Goal: Task Accomplishment & Management: Use online tool/utility

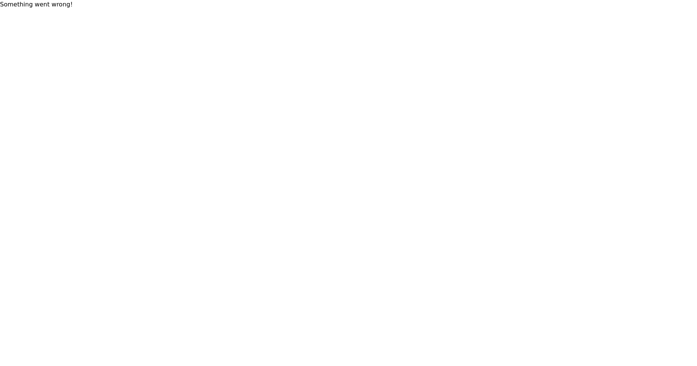
click at [343, 9] on html "* Something went wrong!" at bounding box center [348, 4] width 697 height 9
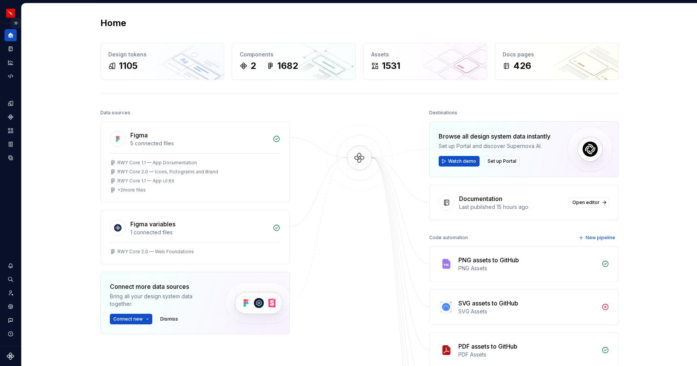
click at [17, 22] on button "Expand sidebar" at bounding box center [16, 23] width 11 height 11
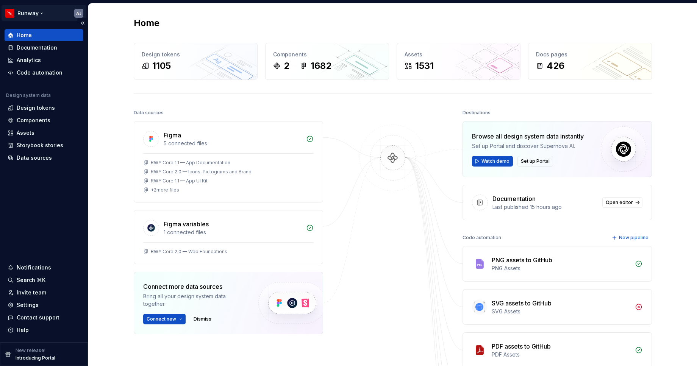
click at [36, 10] on html "Runway AJ Home Documentation Analytics Code automation Design system data Desig…" at bounding box center [348, 183] width 697 height 366
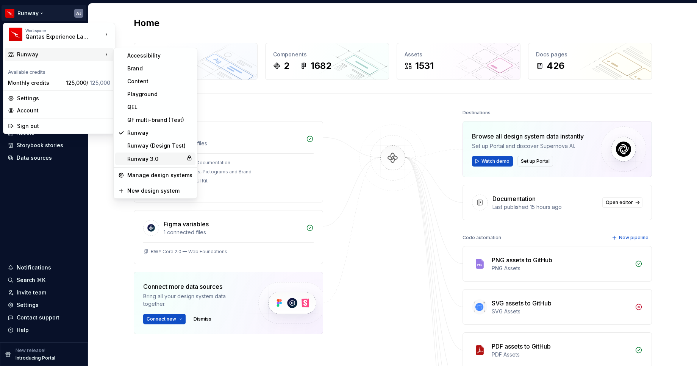
click at [133, 154] on div "Runway 3.0" at bounding box center [155, 159] width 80 height 12
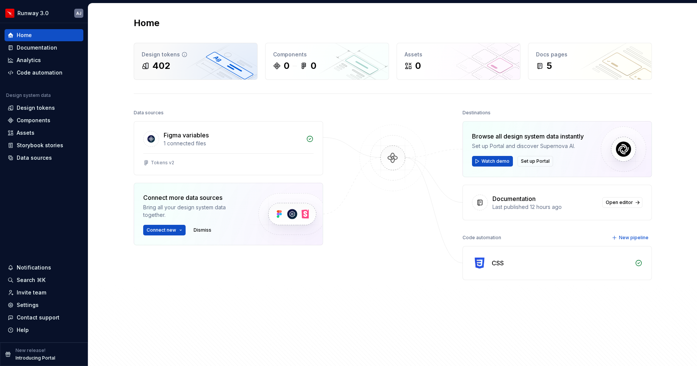
click at [176, 64] on div "402" at bounding box center [196, 66] width 108 height 12
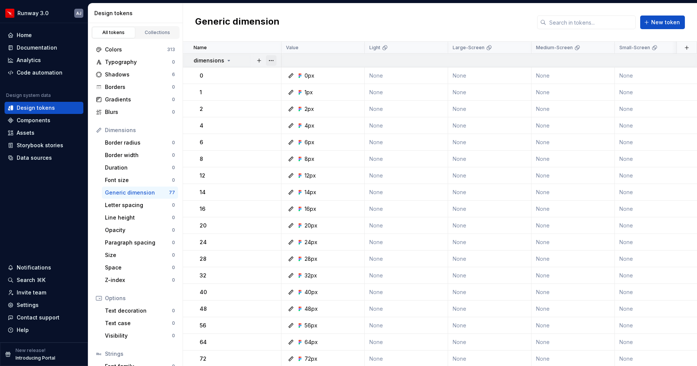
click at [266, 59] on button "button" at bounding box center [271, 60] width 11 height 11
click at [226, 59] on icon at bounding box center [229, 61] width 6 height 6
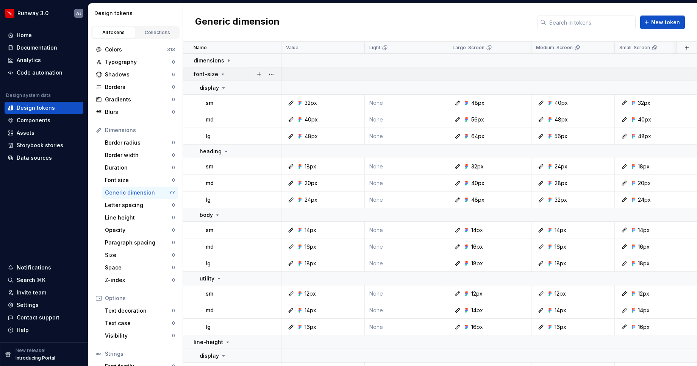
click at [222, 75] on icon at bounding box center [223, 74] width 6 height 6
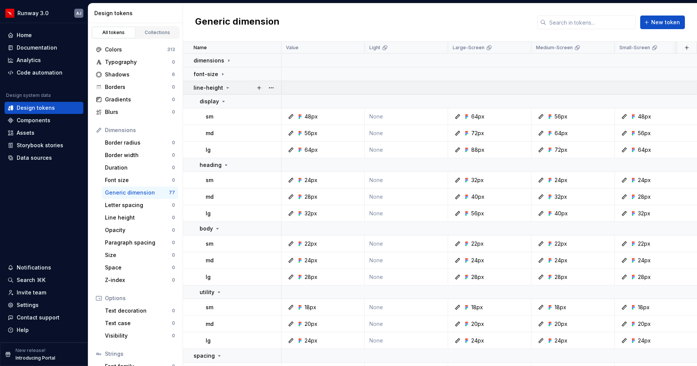
click at [227, 87] on icon at bounding box center [228, 88] width 6 height 6
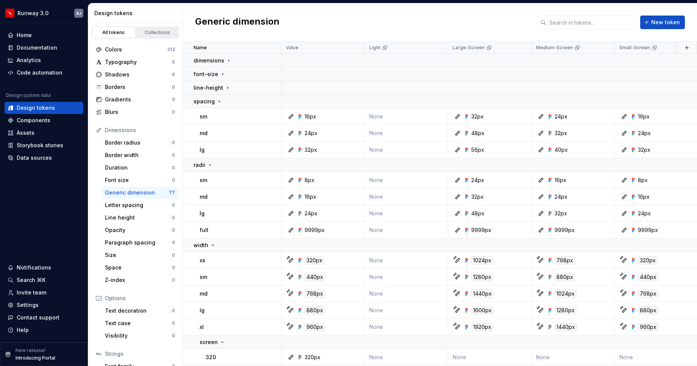
click at [151, 28] on link "Collections" at bounding box center [157, 32] width 43 height 11
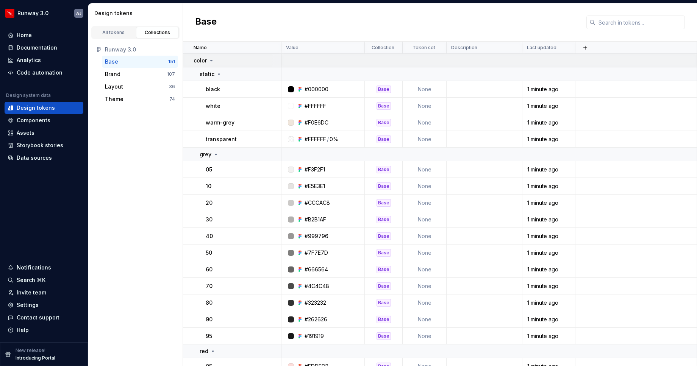
click at [212, 55] on td "color" at bounding box center [232, 61] width 98 height 14
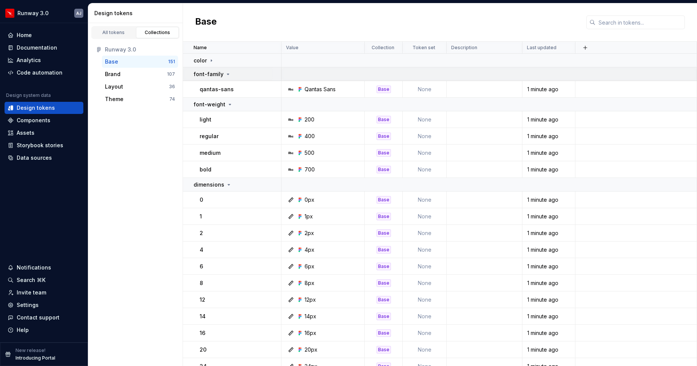
click at [229, 72] on div "font-family" at bounding box center [237, 74] width 87 height 8
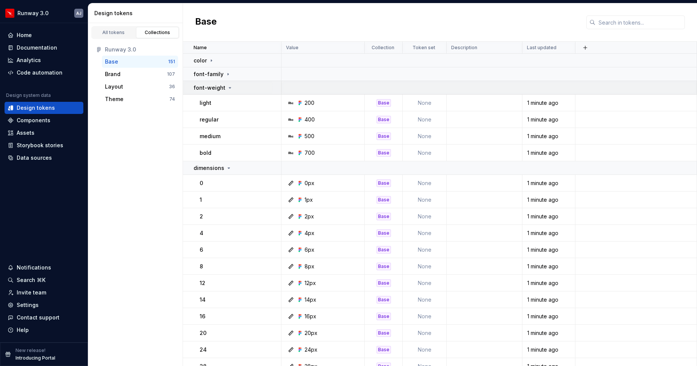
click at [227, 86] on icon at bounding box center [230, 88] width 6 height 6
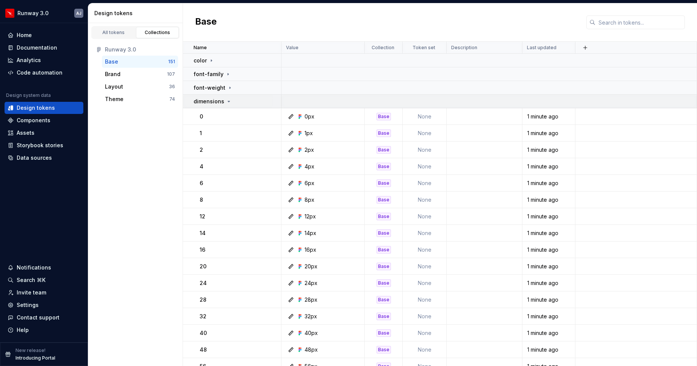
click at [228, 101] on icon at bounding box center [229, 101] width 2 height 1
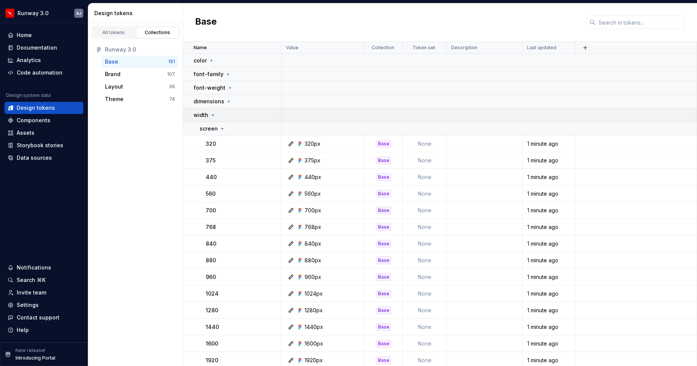
click at [214, 115] on icon at bounding box center [213, 115] width 6 height 6
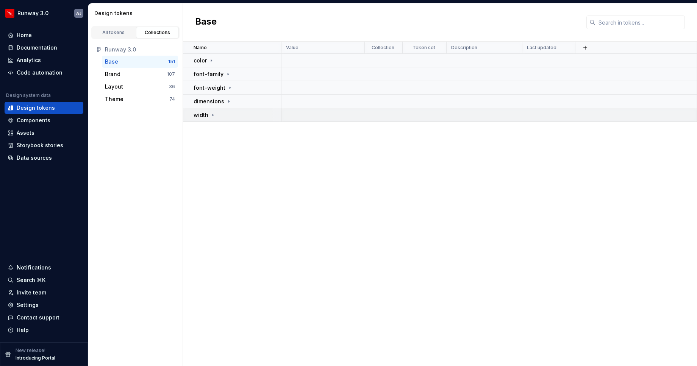
click at [210, 114] on icon at bounding box center [213, 115] width 6 height 6
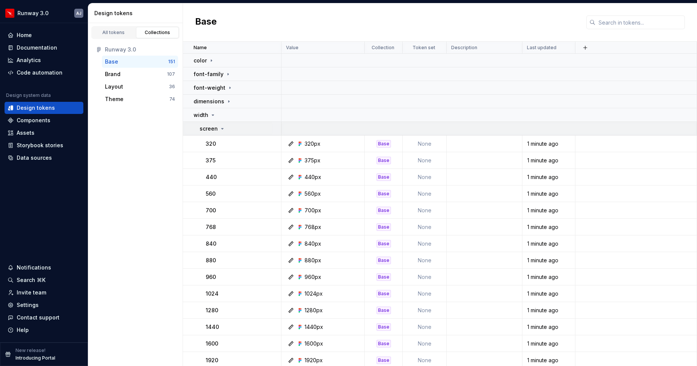
click at [220, 129] on icon at bounding box center [222, 129] width 6 height 6
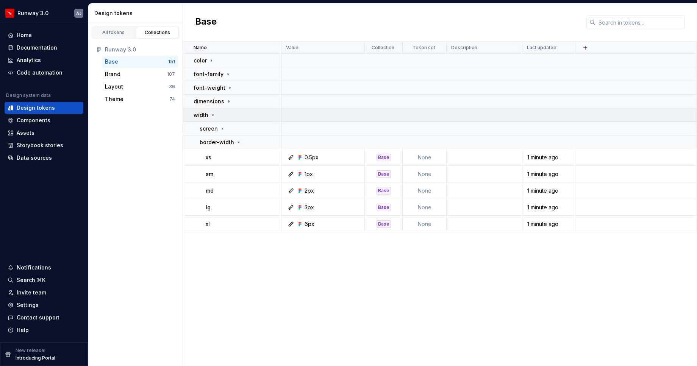
click at [212, 116] on icon at bounding box center [213, 115] width 6 height 6
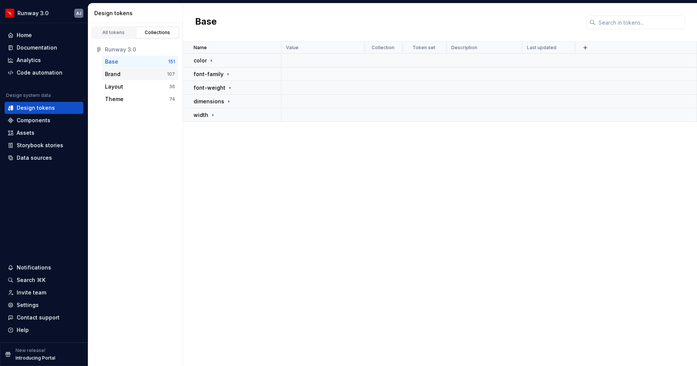
click at [135, 75] on div "Brand" at bounding box center [136, 74] width 62 height 8
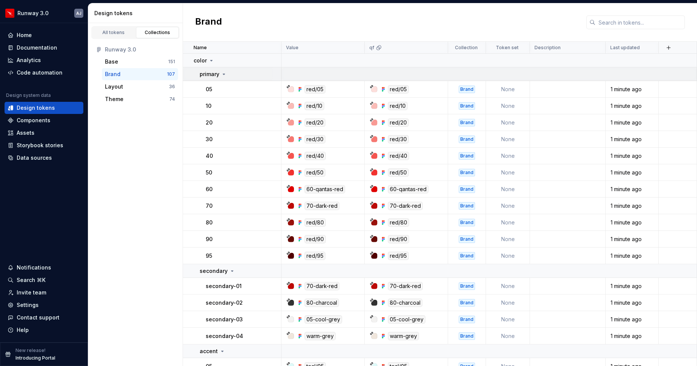
click at [225, 72] on icon at bounding box center [224, 74] width 6 height 6
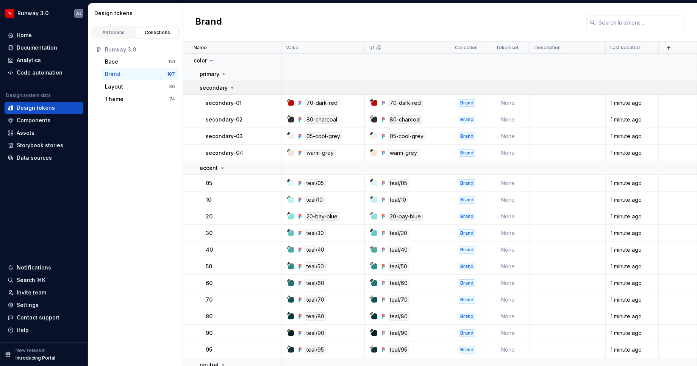
click at [231, 88] on icon at bounding box center [232, 88] width 6 height 6
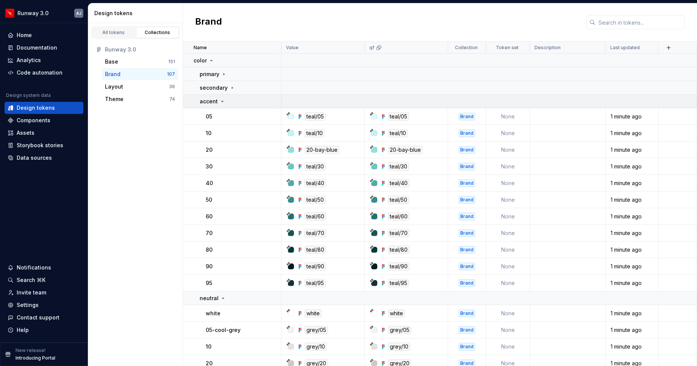
click at [220, 101] on icon at bounding box center [222, 101] width 6 height 6
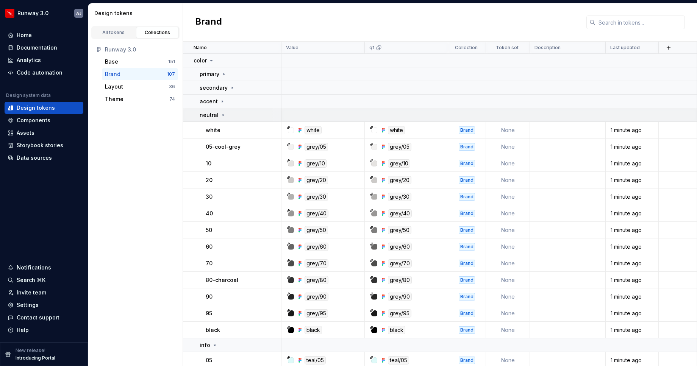
click at [224, 117] on icon at bounding box center [223, 115] width 6 height 6
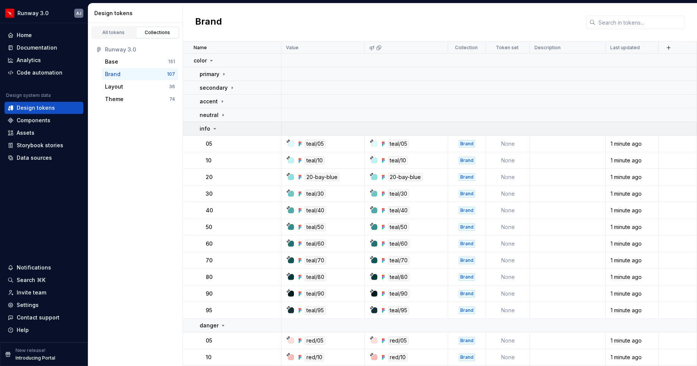
click at [215, 131] on icon at bounding box center [215, 129] width 6 height 6
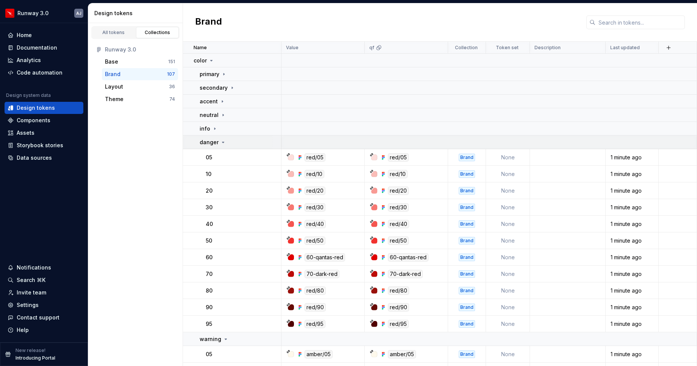
click at [222, 140] on icon at bounding box center [223, 142] width 6 height 6
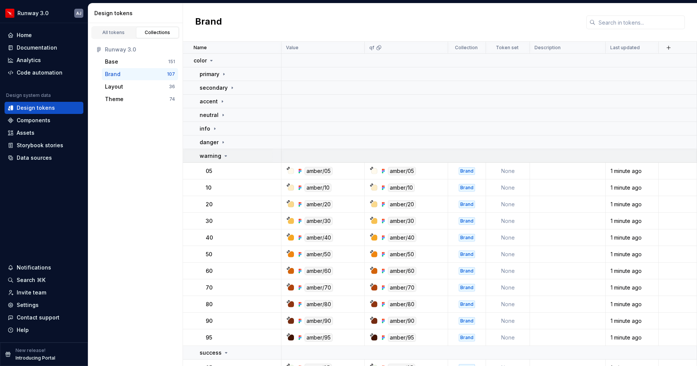
click at [225, 157] on icon at bounding box center [226, 156] width 6 height 6
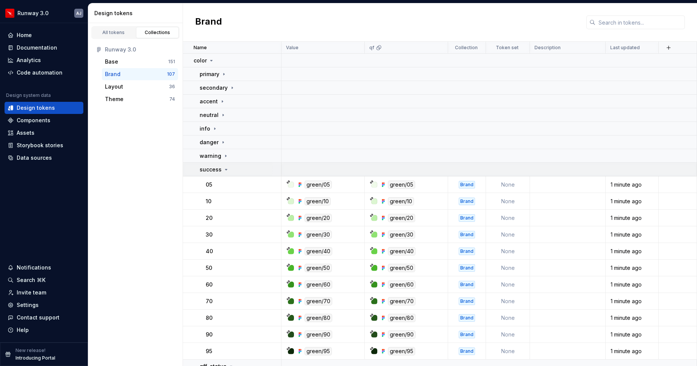
click at [226, 170] on icon at bounding box center [226, 170] width 6 height 6
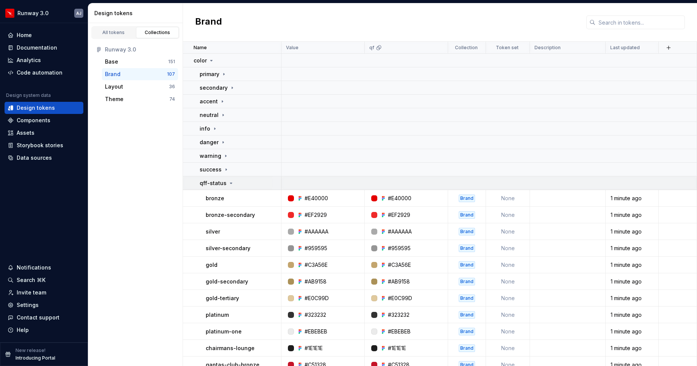
click at [229, 185] on icon at bounding box center [231, 183] width 6 height 6
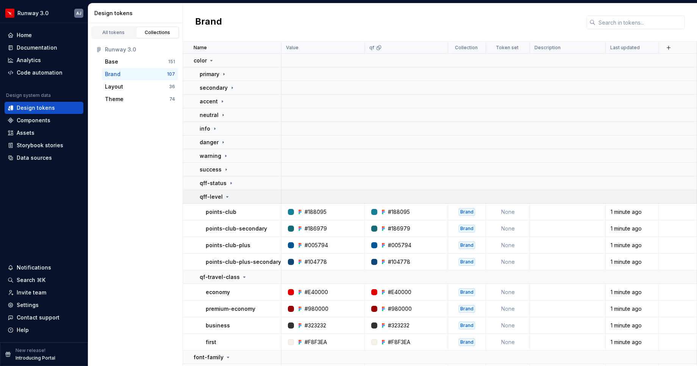
click at [226, 199] on icon at bounding box center [227, 197] width 6 height 6
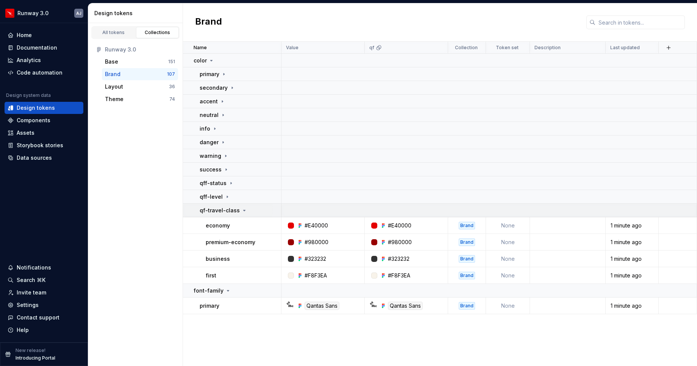
click at [244, 211] on icon at bounding box center [245, 210] width 2 height 1
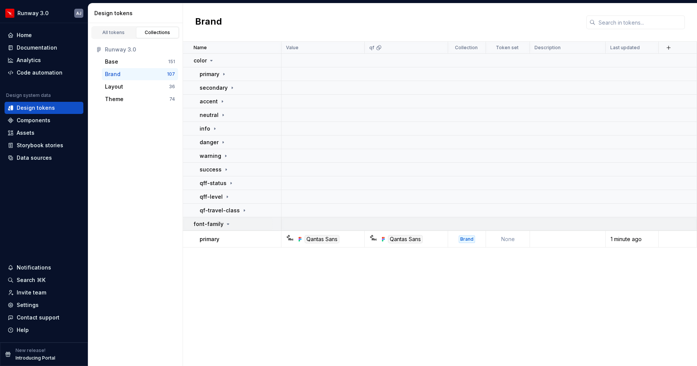
click at [225, 226] on icon at bounding box center [228, 224] width 6 height 6
click at [211, 62] on icon at bounding box center [211, 61] width 6 height 6
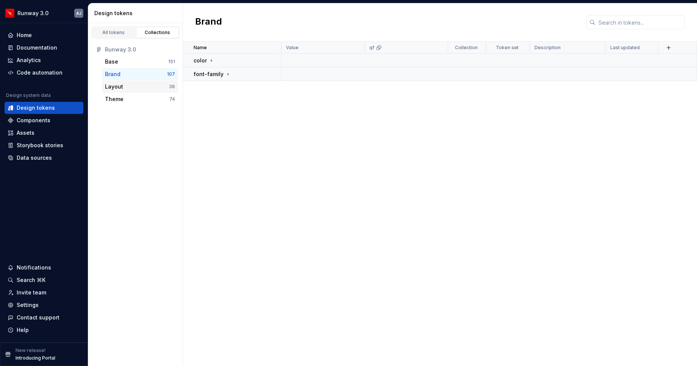
click at [136, 84] on div "Layout" at bounding box center [137, 87] width 64 height 8
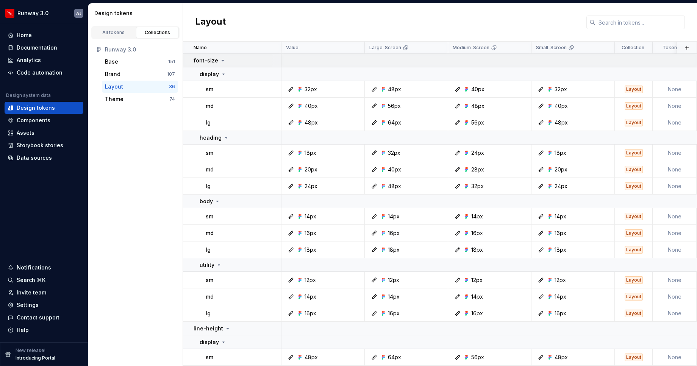
click at [221, 61] on icon at bounding box center [223, 61] width 6 height 6
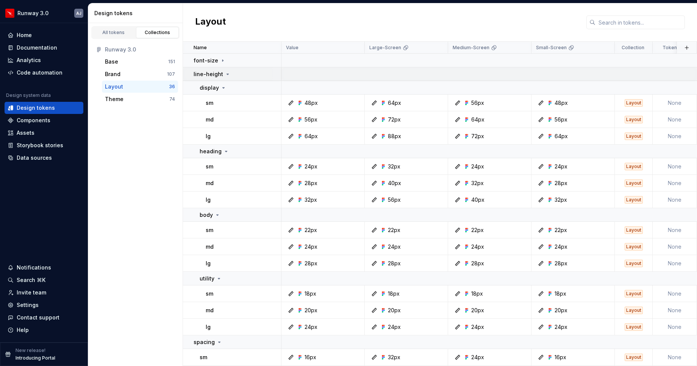
click at [225, 74] on icon at bounding box center [228, 74] width 6 height 6
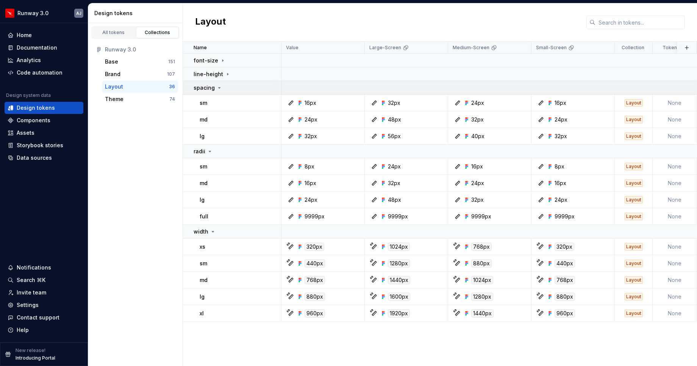
click at [219, 88] on icon at bounding box center [220, 87] width 2 height 1
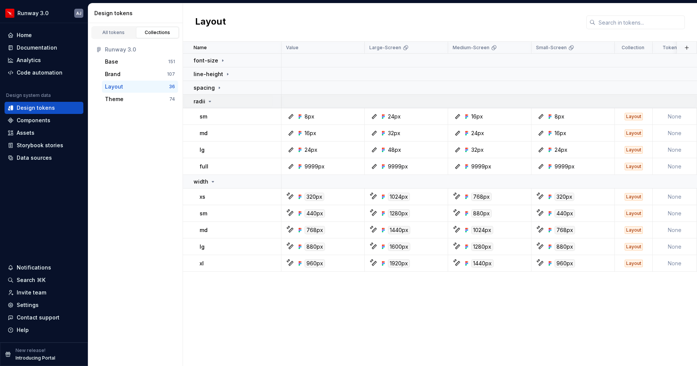
click at [212, 103] on icon at bounding box center [210, 101] width 6 height 6
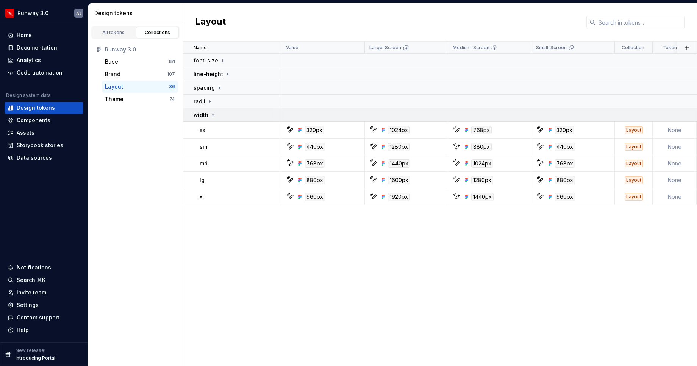
click at [214, 116] on icon at bounding box center [213, 115] width 6 height 6
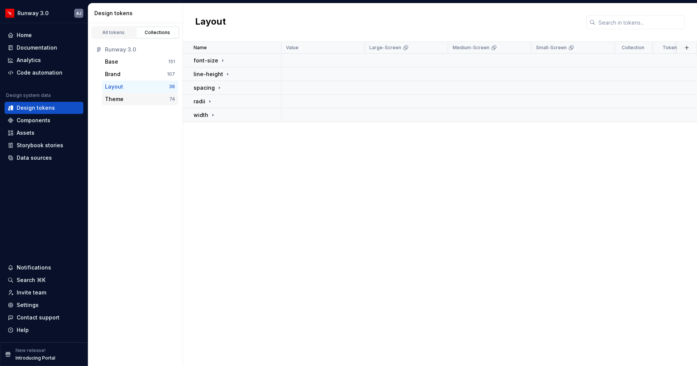
click at [139, 98] on div "Theme" at bounding box center [137, 99] width 64 height 8
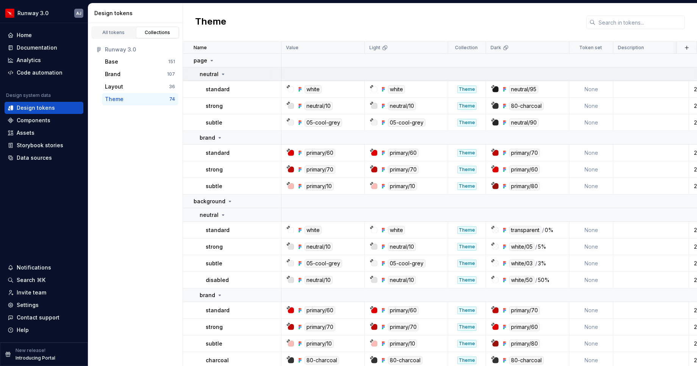
click at [222, 72] on icon at bounding box center [223, 74] width 6 height 6
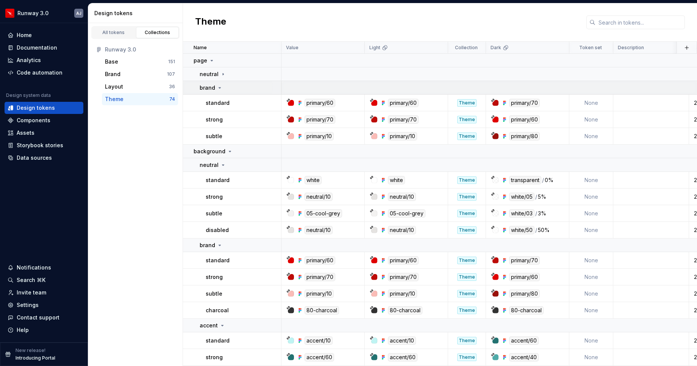
click at [217, 90] on icon at bounding box center [220, 88] width 6 height 6
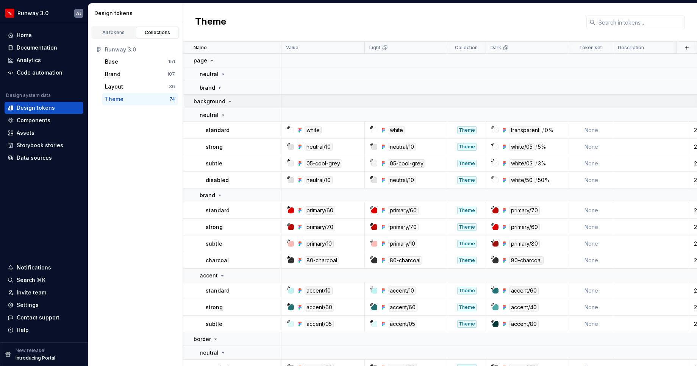
click at [227, 100] on icon at bounding box center [230, 101] width 6 height 6
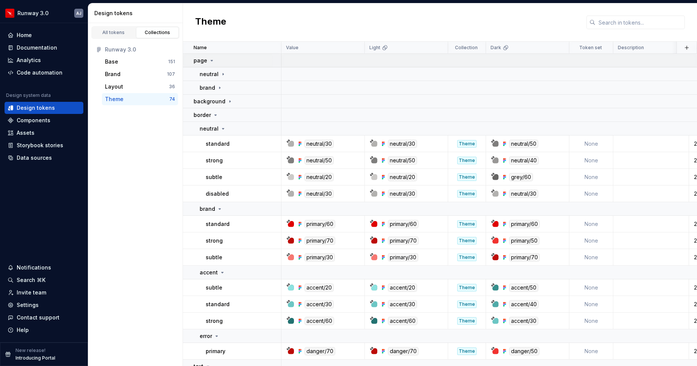
click at [212, 62] on icon at bounding box center [212, 61] width 6 height 6
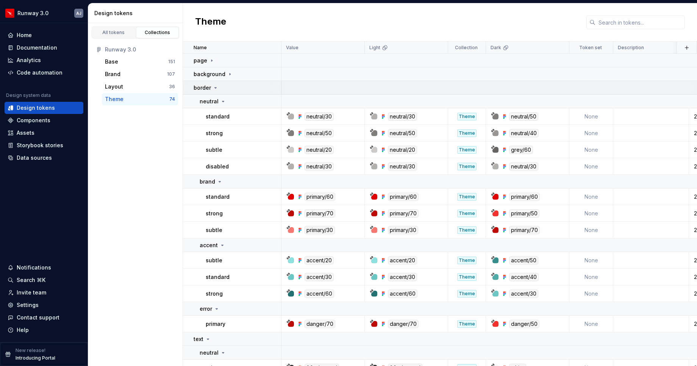
click at [217, 88] on icon at bounding box center [215, 88] width 6 height 6
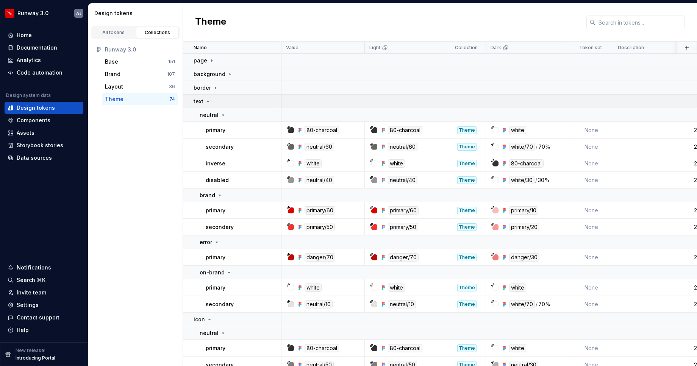
click at [209, 100] on icon at bounding box center [208, 101] width 6 height 6
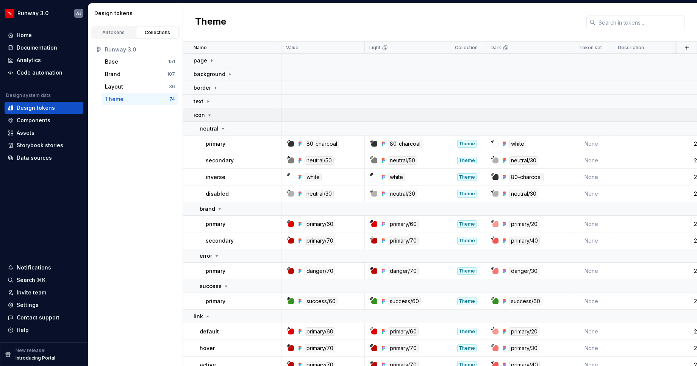
click at [206, 115] on icon at bounding box center [209, 115] width 6 height 6
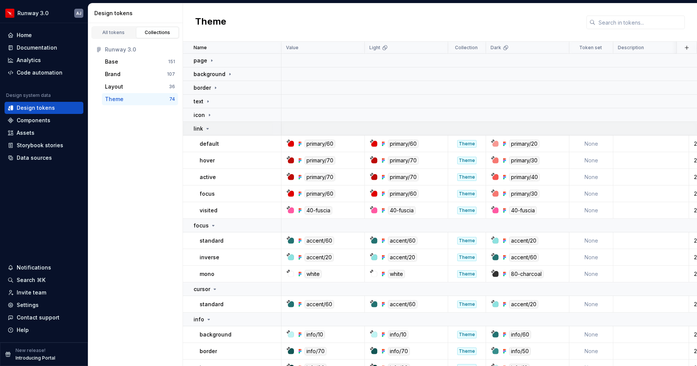
click at [207, 128] on icon at bounding box center [208, 128] width 2 height 1
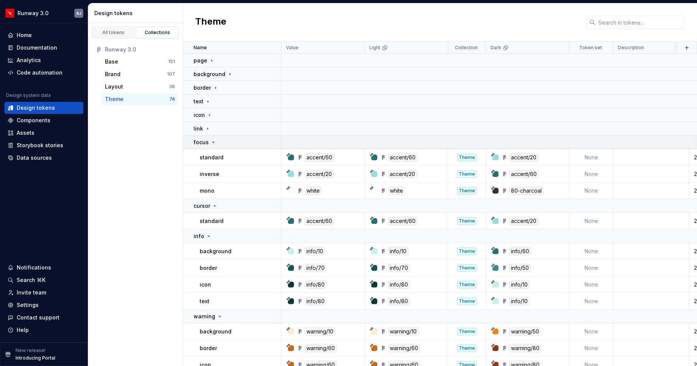
click at [212, 144] on icon at bounding box center [213, 142] width 6 height 6
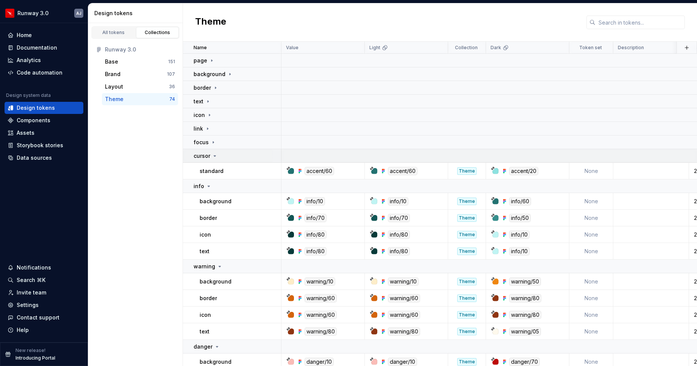
click at [216, 156] on icon at bounding box center [215, 156] width 6 height 6
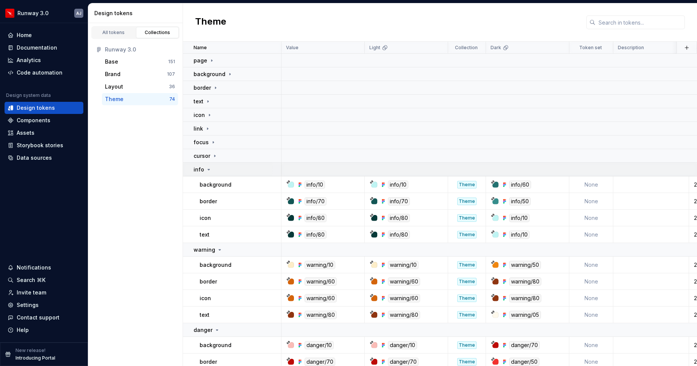
click at [209, 169] on icon at bounding box center [209, 170] width 6 height 6
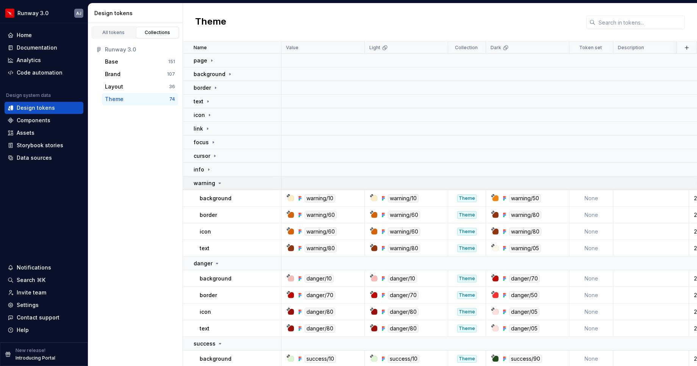
click at [221, 185] on icon at bounding box center [220, 183] width 6 height 6
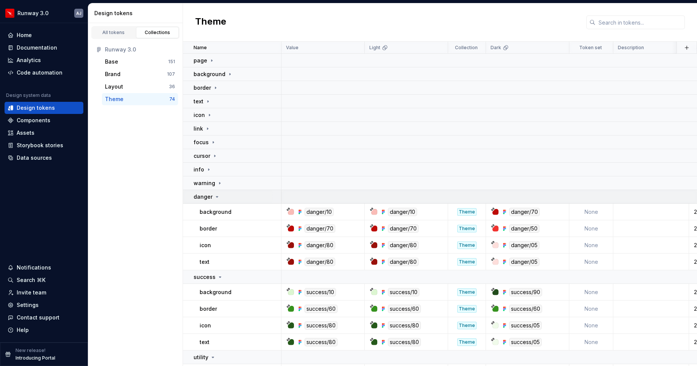
click at [215, 195] on icon at bounding box center [217, 197] width 6 height 6
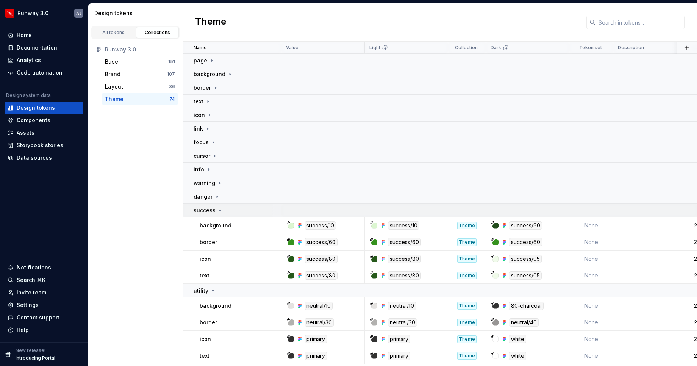
click at [219, 210] on icon at bounding box center [220, 210] width 2 height 1
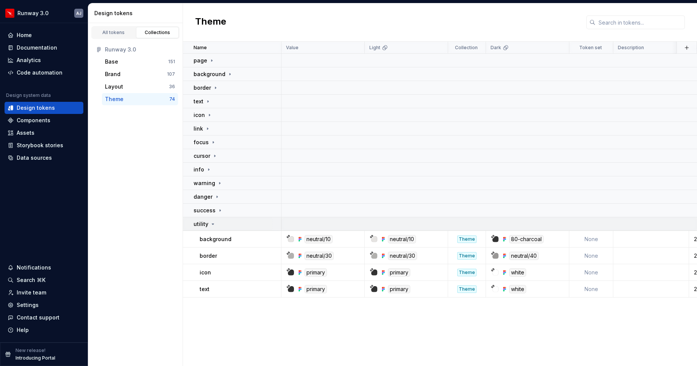
click at [211, 225] on icon at bounding box center [213, 224] width 6 height 6
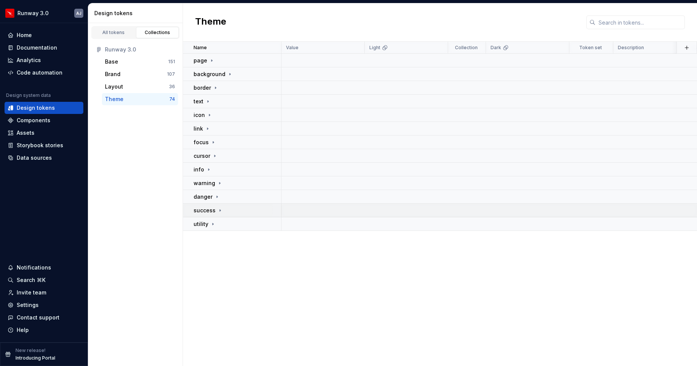
click at [220, 209] on icon at bounding box center [220, 211] width 6 height 6
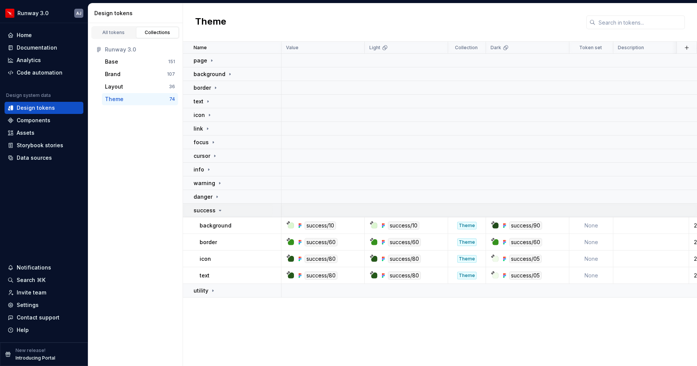
click at [220, 209] on icon at bounding box center [220, 211] width 6 height 6
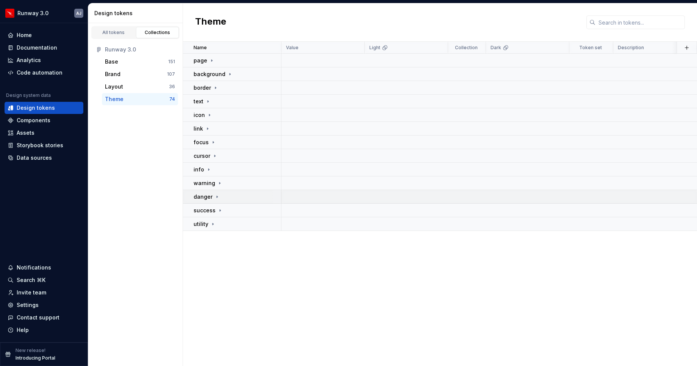
click at [215, 197] on icon at bounding box center [217, 197] width 6 height 6
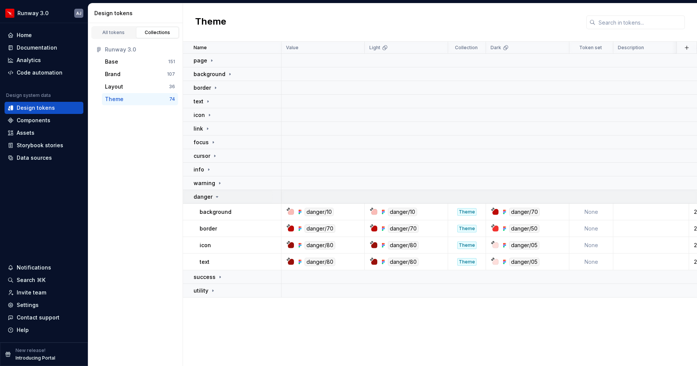
click at [215, 197] on icon at bounding box center [217, 197] width 6 height 6
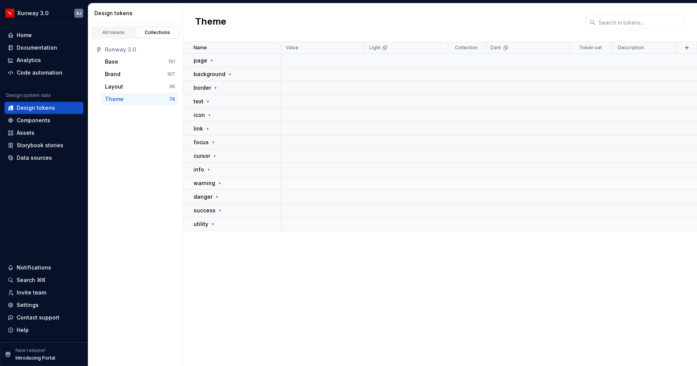
click at [282, 293] on div "Name Value Light Collection Dark Token set Description Last updated page backgr…" at bounding box center [440, 204] width 514 height 325
click at [45, 73] on div "Code automation" at bounding box center [40, 73] width 46 height 8
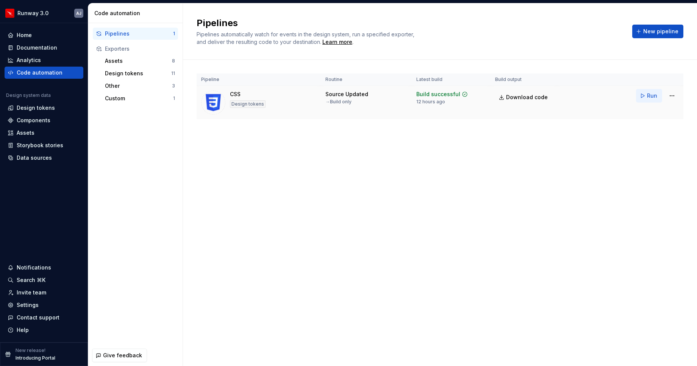
click at [644, 96] on button "Run" at bounding box center [649, 96] width 26 height 14
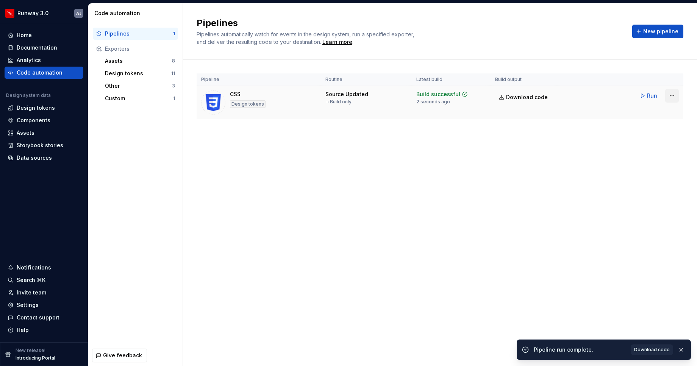
click at [670, 97] on html "Runway 3.0 AJ Home Documentation Analytics Code automation Design system data D…" at bounding box center [348, 183] width 697 height 366
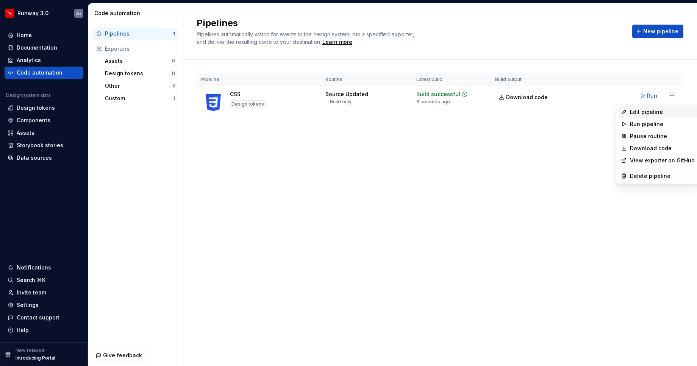
click at [660, 110] on div "Edit pipeline" at bounding box center [662, 112] width 65 height 8
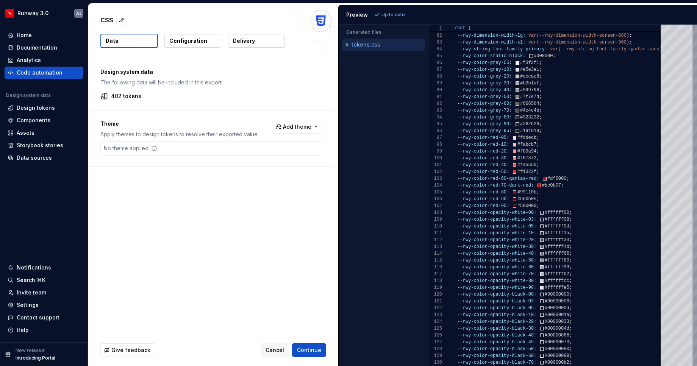
click at [181, 41] on p "Configuration" at bounding box center [188, 41] width 38 height 8
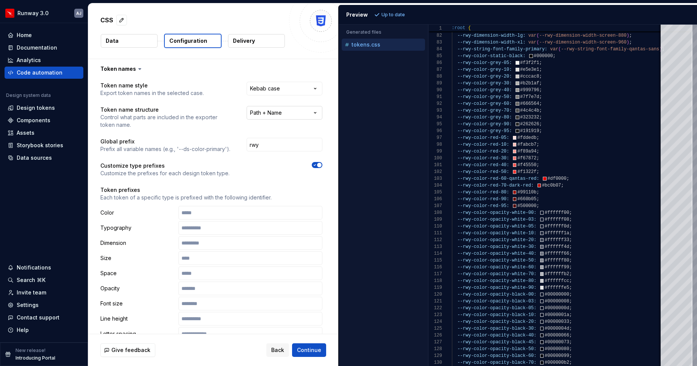
click at [296, 112] on html "**********" at bounding box center [348, 183] width 697 height 366
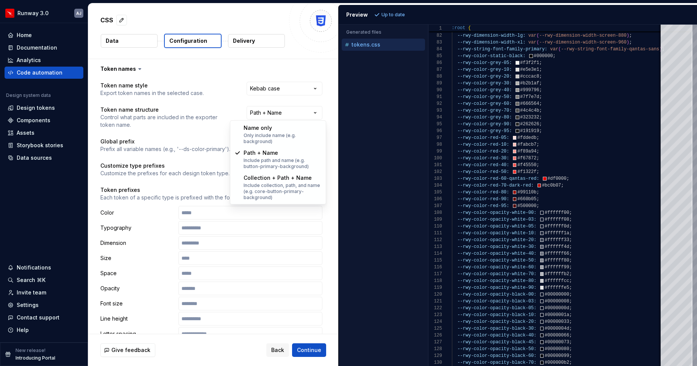
select select "********"
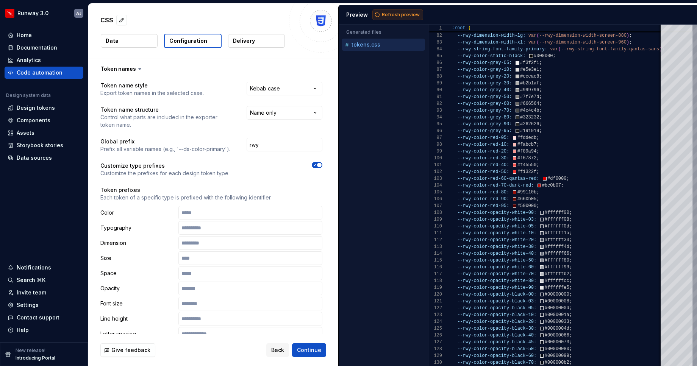
click at [395, 18] on button "Refresh preview" at bounding box center [397, 14] width 51 height 11
type textarea "**********"
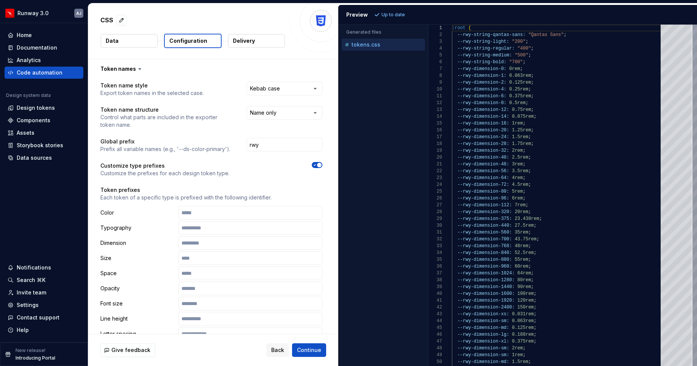
scroll to position [68, 0]
click at [287, 112] on html "**********" at bounding box center [348, 183] width 697 height 366
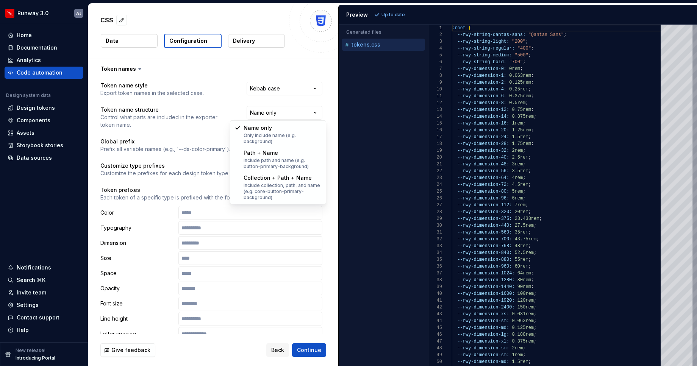
select select "**********"
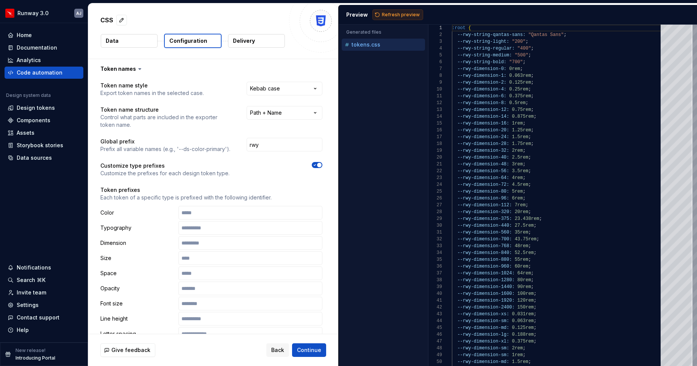
click at [399, 10] on button "Refresh preview" at bounding box center [397, 14] width 51 height 11
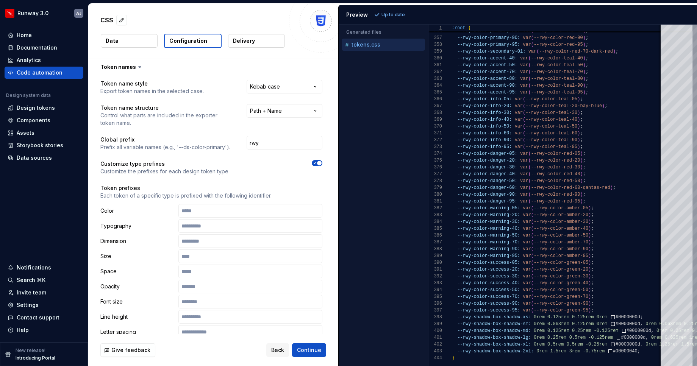
scroll to position [1, 0]
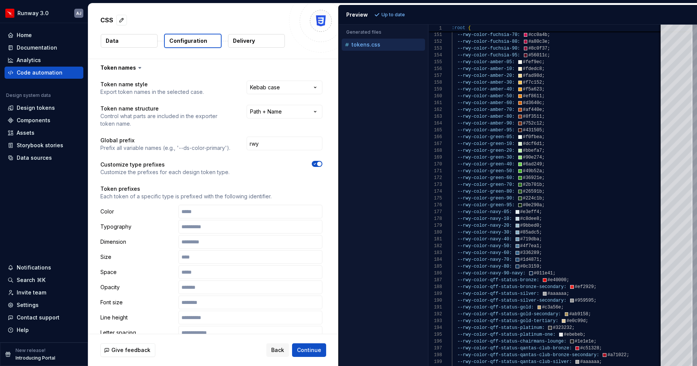
type textarea "**********"
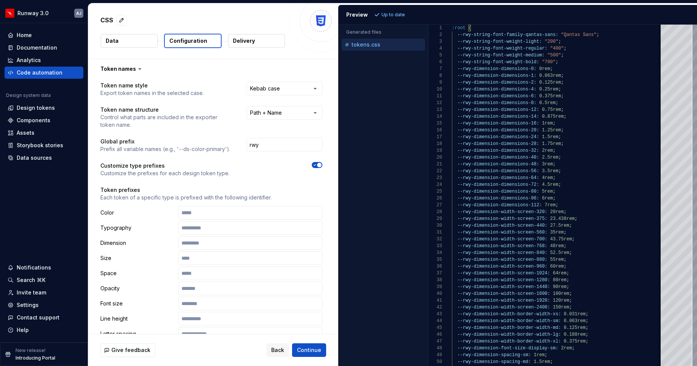
scroll to position [24, 0]
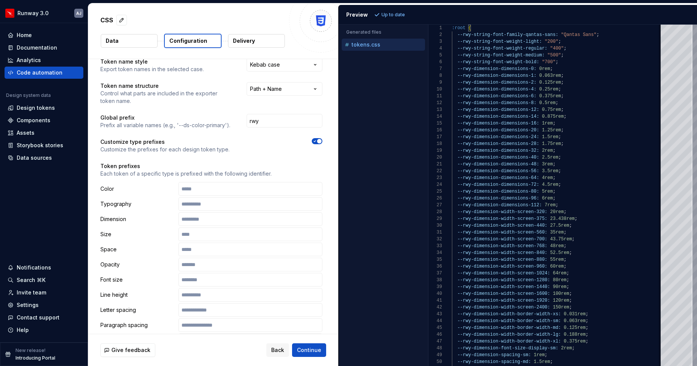
click at [318, 142] on icon "button" at bounding box center [315, 141] width 6 height 5
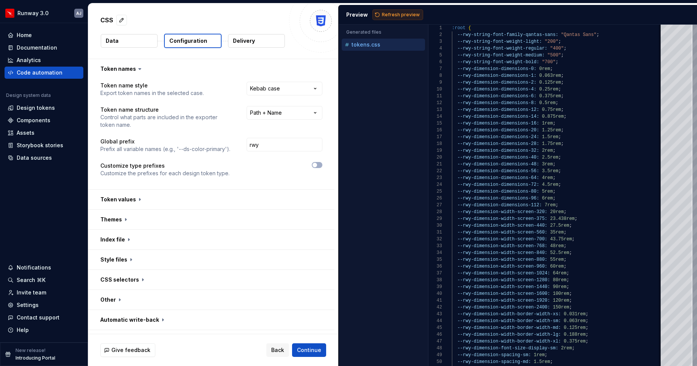
click at [400, 13] on span "Refresh preview" at bounding box center [401, 15] width 38 height 6
click at [312, 350] on span "Continue" at bounding box center [309, 351] width 24 height 8
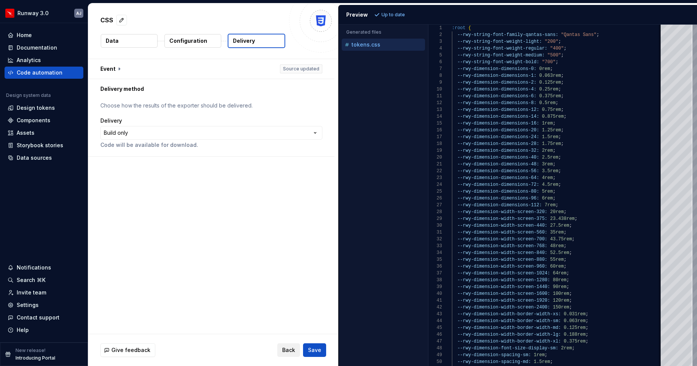
click at [291, 350] on span "Back" at bounding box center [288, 351] width 13 height 8
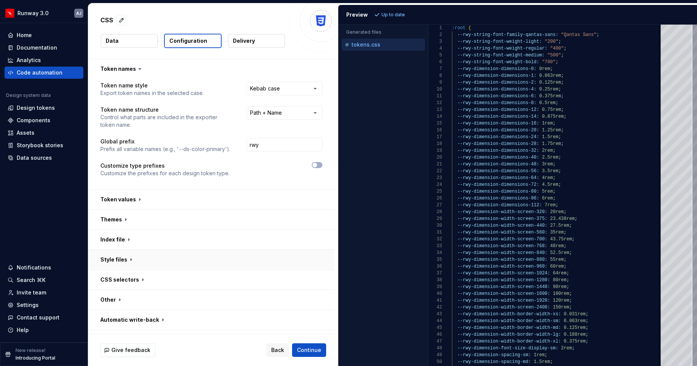
click at [229, 259] on button "button" at bounding box center [211, 260] width 246 height 20
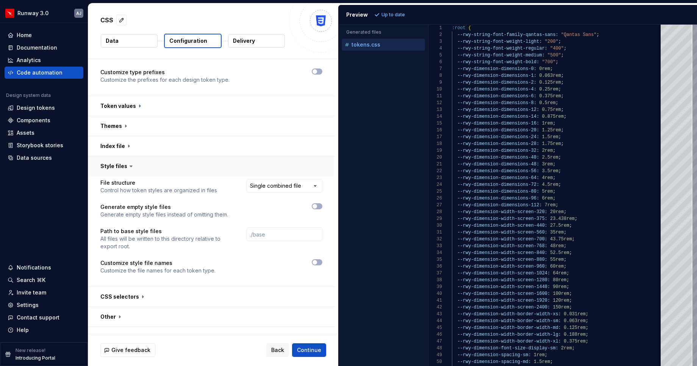
scroll to position [95, 0]
click at [321, 186] on html "**********" at bounding box center [348, 183] width 697 height 366
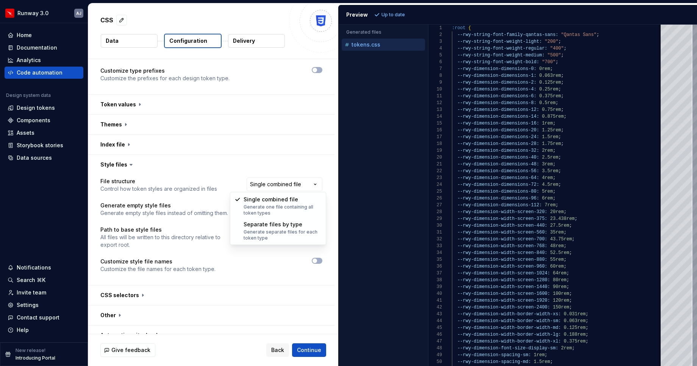
select select "**********"
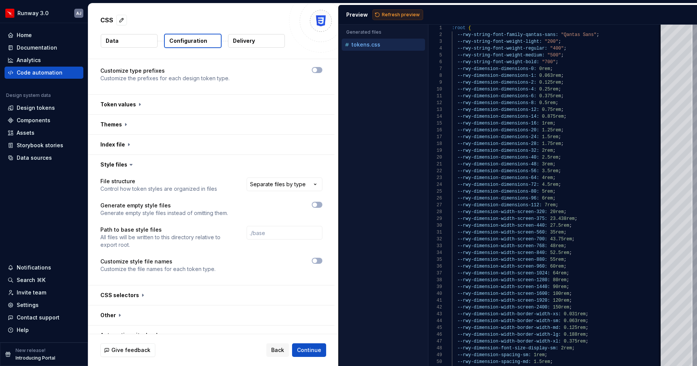
click at [397, 12] on span "Refresh preview" at bounding box center [401, 15] width 38 height 6
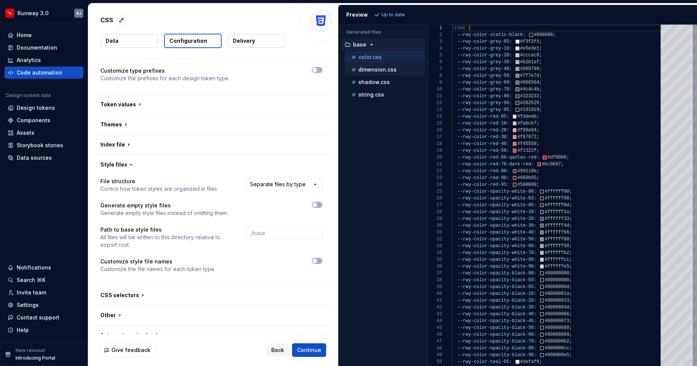
click at [387, 70] on p "dimension.css" at bounding box center [377, 70] width 38 height 6
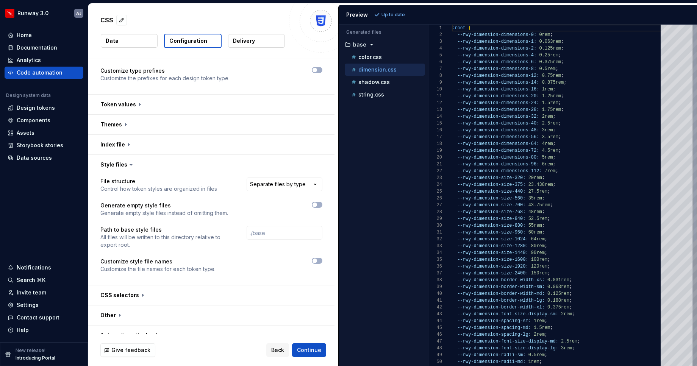
scroll to position [68, 0]
click at [382, 58] on div "color.css" at bounding box center [387, 57] width 75 height 8
type textarea "**********"
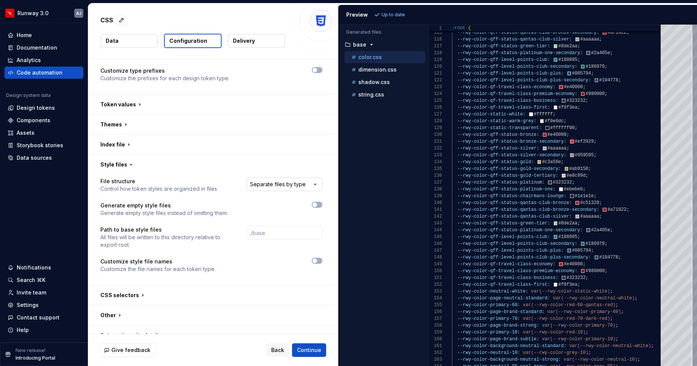
click at [316, 185] on html "**********" at bounding box center [348, 183] width 697 height 366
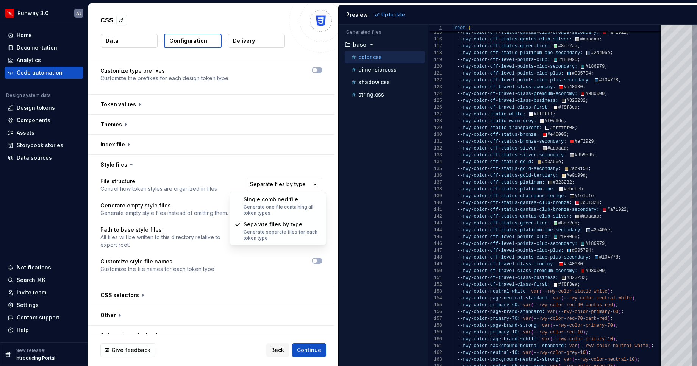
select select "**********"
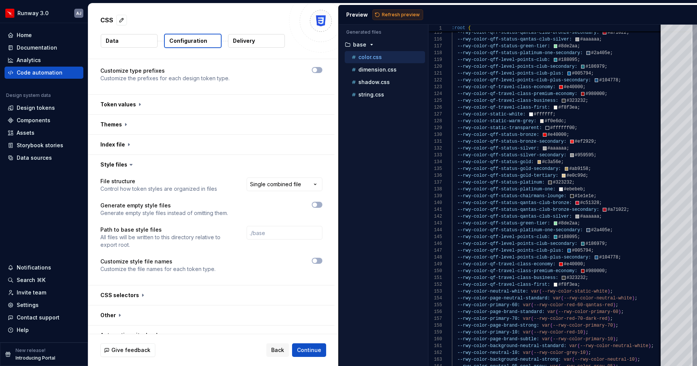
click at [394, 13] on span "Refresh preview" at bounding box center [401, 15] width 38 height 6
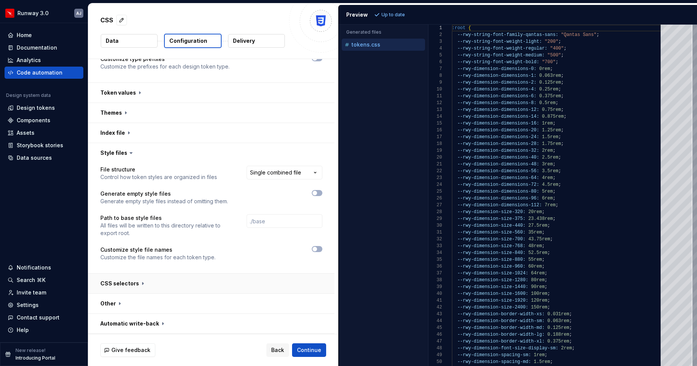
click at [140, 284] on button "button" at bounding box center [211, 284] width 246 height 20
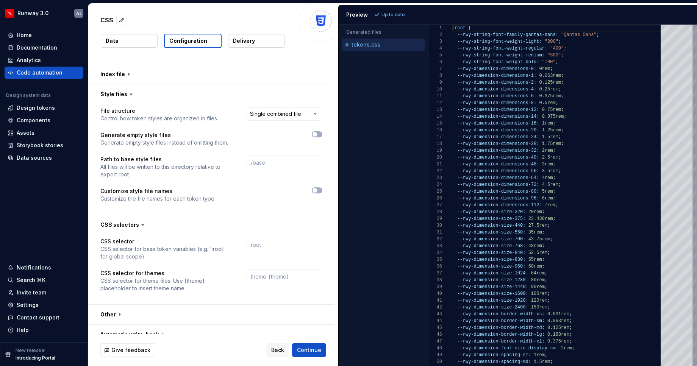
scroll to position [176, 0]
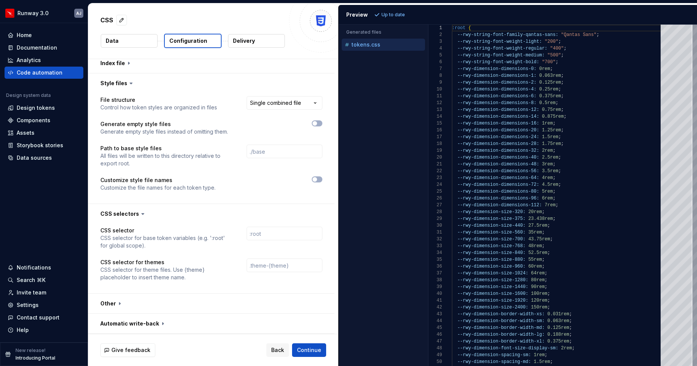
click at [139, 212] on icon at bounding box center [143, 214] width 8 height 8
click at [140, 217] on icon at bounding box center [143, 214] width 8 height 8
click at [140, 212] on icon at bounding box center [143, 214] width 8 height 8
click at [139, 215] on icon at bounding box center [143, 214] width 8 height 8
click at [139, 211] on icon at bounding box center [143, 214] width 8 height 8
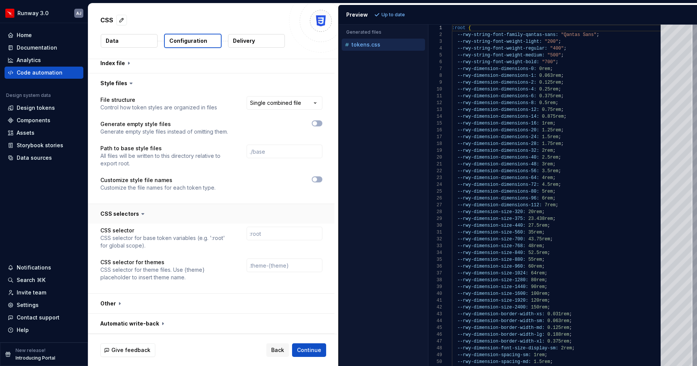
click at [130, 214] on button "button" at bounding box center [211, 214] width 246 height 20
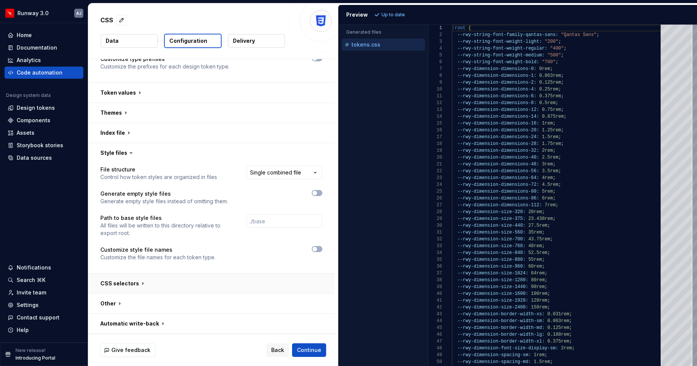
scroll to position [107, 0]
click at [180, 114] on button "button" at bounding box center [211, 113] width 246 height 20
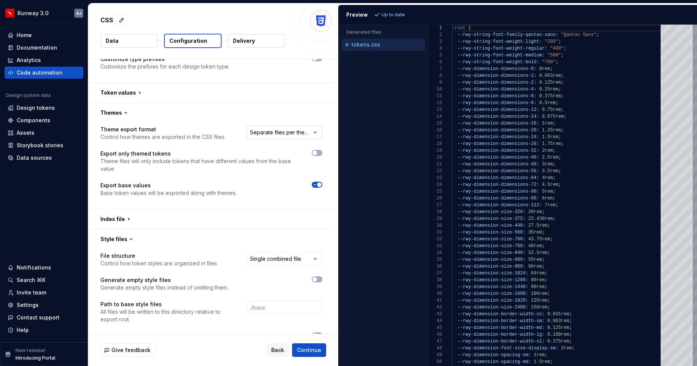
click at [289, 135] on html "**********" at bounding box center [348, 183] width 697 height 366
click at [384, 15] on span "Refresh preview" at bounding box center [401, 15] width 38 height 6
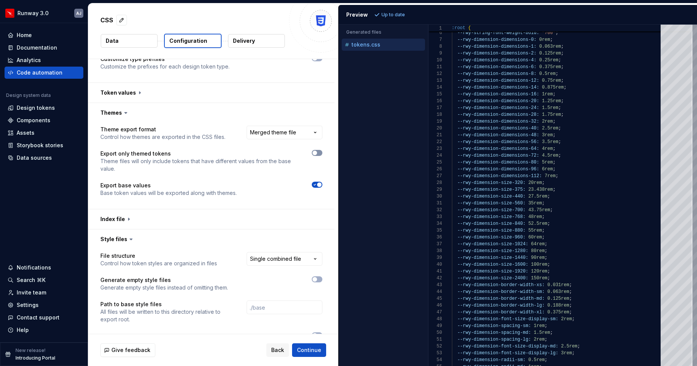
click at [318, 153] on icon "button" at bounding box center [315, 153] width 6 height 5
click at [401, 9] on div "Preview Refresh preview" at bounding box center [518, 15] width 358 height 20
click at [401, 15] on span "Refresh preview" at bounding box center [401, 15] width 38 height 6
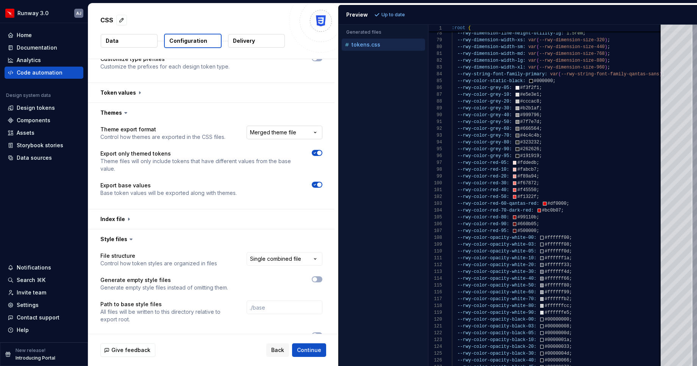
click at [309, 131] on html "**********" at bounding box center [348, 183] width 697 height 366
click at [322, 152] on span "button" at bounding box center [319, 153] width 5 height 5
click at [318, 185] on icon "button" at bounding box center [315, 185] width 6 height 5
click at [390, 16] on span "Refresh preview" at bounding box center [401, 15] width 38 height 6
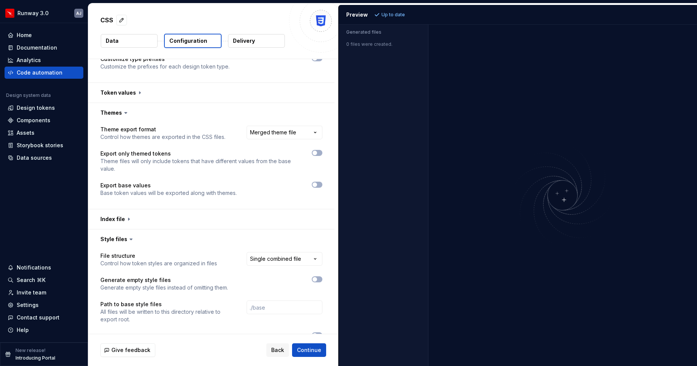
click at [208, 195] on p "Base token values will be exported along with themes." at bounding box center [168, 193] width 136 height 8
click at [321, 150] on button "button" at bounding box center [317, 153] width 11 height 6
click at [398, 12] on span "Refresh preview" at bounding box center [401, 15] width 38 height 6
click at [322, 184] on button "button" at bounding box center [317, 185] width 11 height 6
click at [400, 17] on span "Refresh preview" at bounding box center [401, 15] width 38 height 6
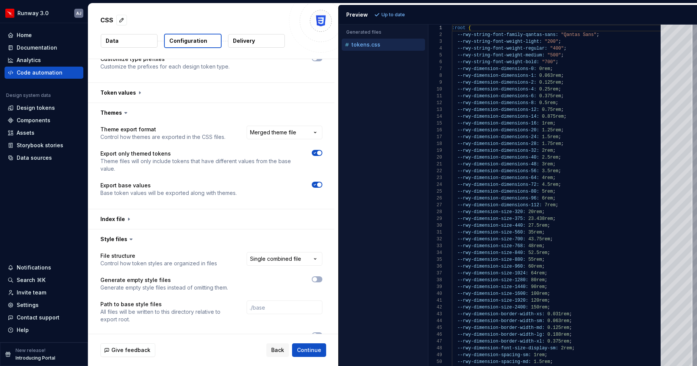
click at [318, 152] on icon "button" at bounding box center [315, 153] width 6 height 5
click at [397, 13] on span "Refresh preview" at bounding box center [401, 15] width 38 height 6
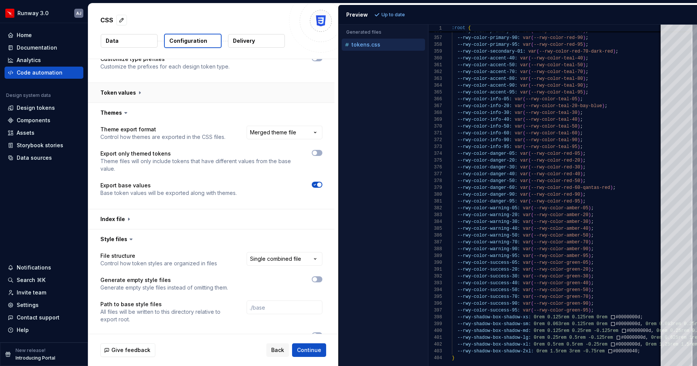
click at [173, 91] on button "button" at bounding box center [211, 93] width 246 height 20
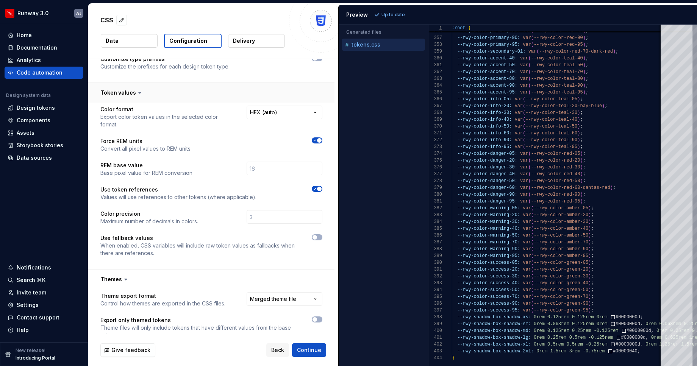
click at [173, 91] on button "button" at bounding box center [211, 93] width 246 height 20
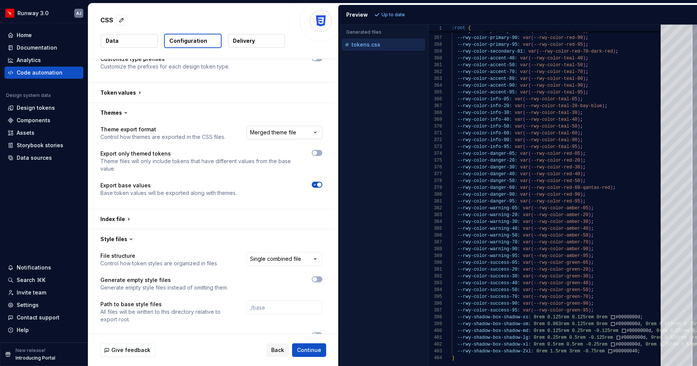
click at [303, 133] on html "**********" at bounding box center [348, 183] width 697 height 366
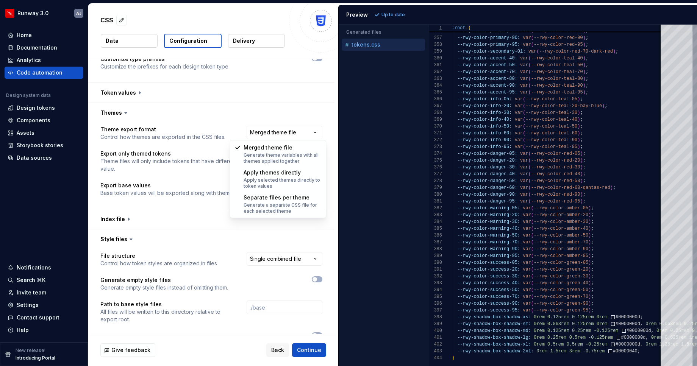
select select "**********"
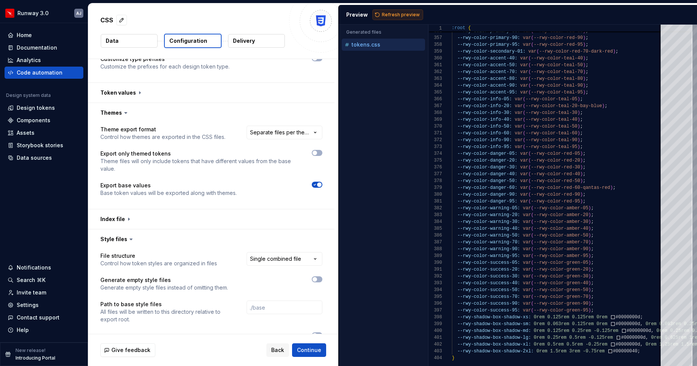
click at [392, 12] on span "Refresh preview" at bounding box center [401, 15] width 38 height 6
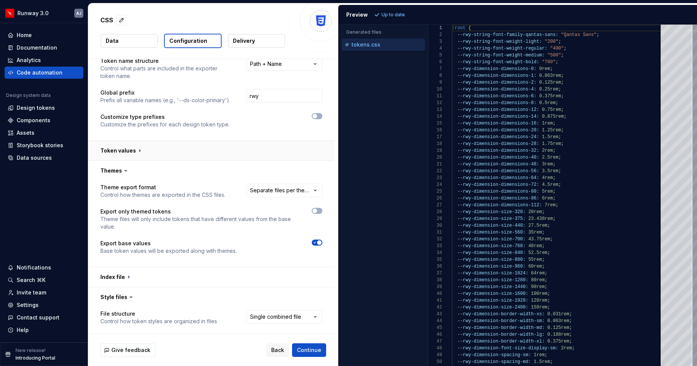
scroll to position [0, 0]
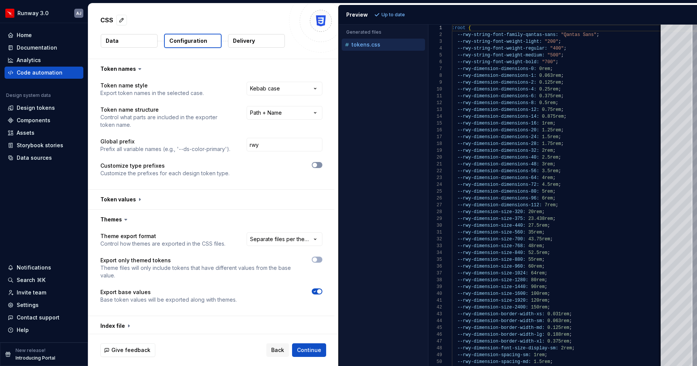
click at [317, 164] on span "button" at bounding box center [314, 165] width 5 height 5
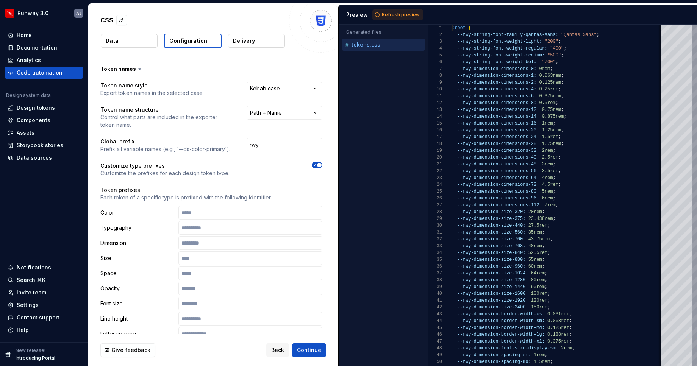
click at [322, 164] on span "button" at bounding box center [319, 165] width 5 height 5
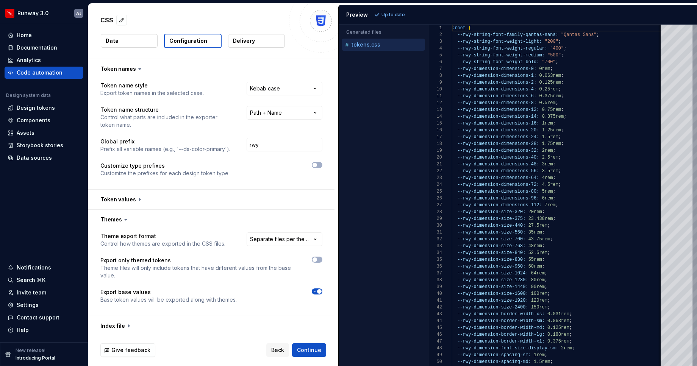
scroll to position [13, 0]
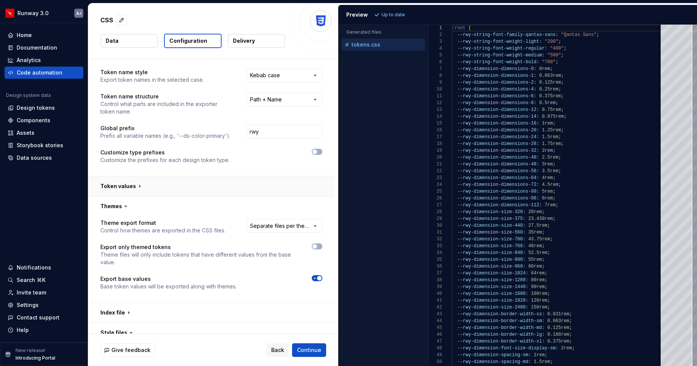
click at [264, 182] on button "button" at bounding box center [211, 186] width 246 height 20
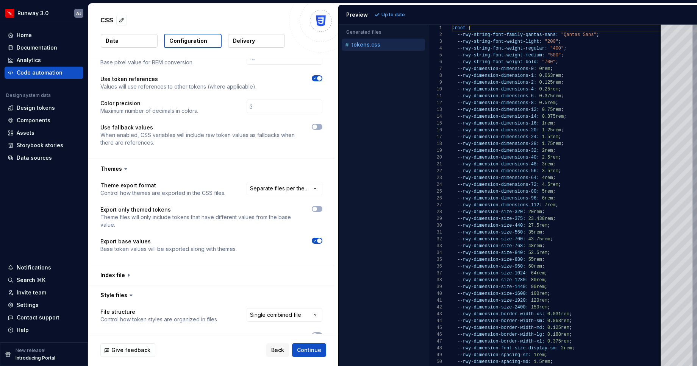
scroll to position [229, 0]
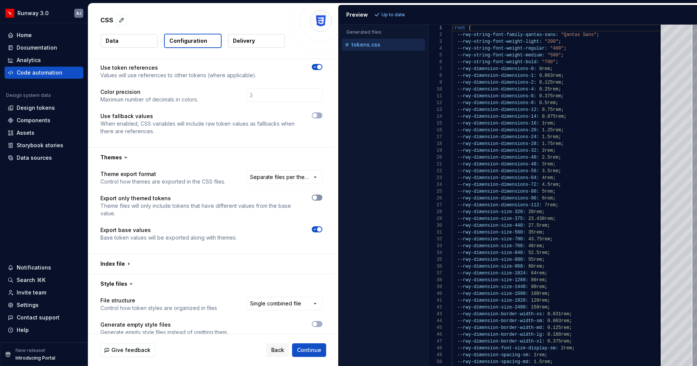
click at [318, 195] on icon "button" at bounding box center [315, 197] width 6 height 5
click at [387, 12] on span "Refresh preview" at bounding box center [401, 15] width 38 height 6
click at [318, 195] on icon "button" at bounding box center [315, 197] width 6 height 5
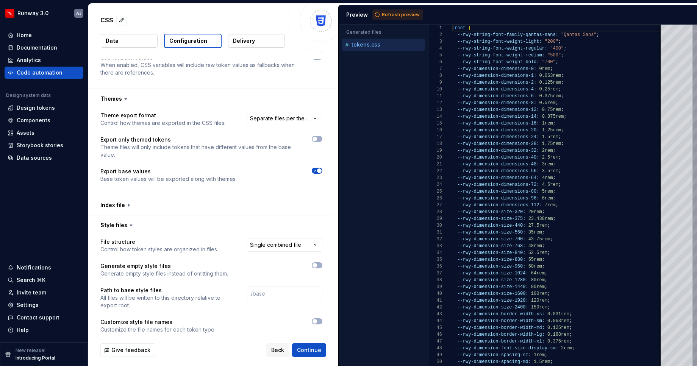
scroll to position [297, 0]
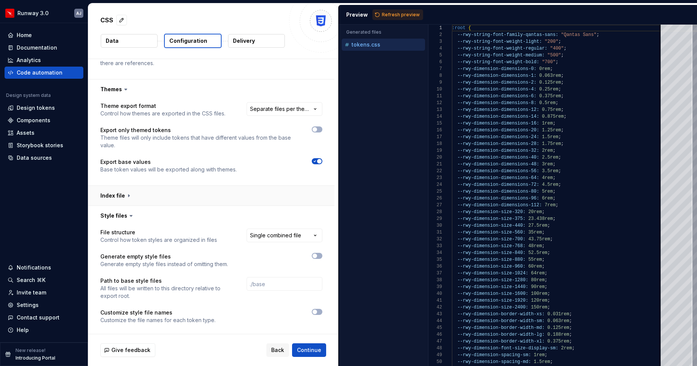
click at [247, 186] on button "button" at bounding box center [211, 196] width 246 height 20
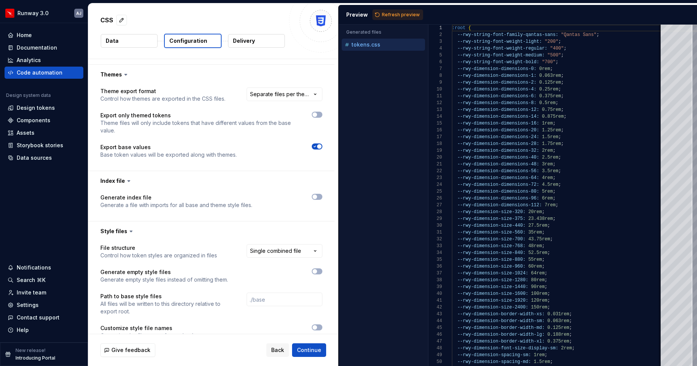
scroll to position [315, 0]
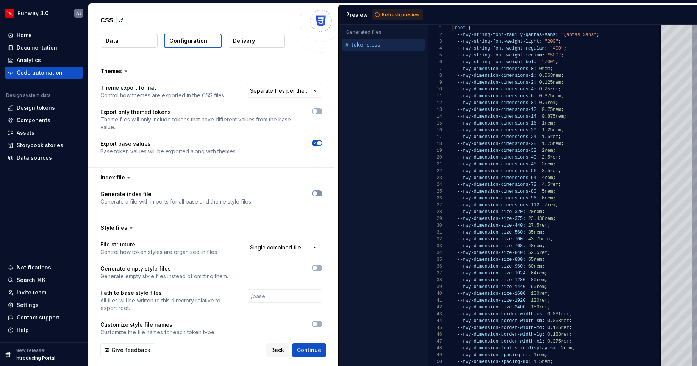
click at [318, 191] on icon "button" at bounding box center [315, 193] width 6 height 5
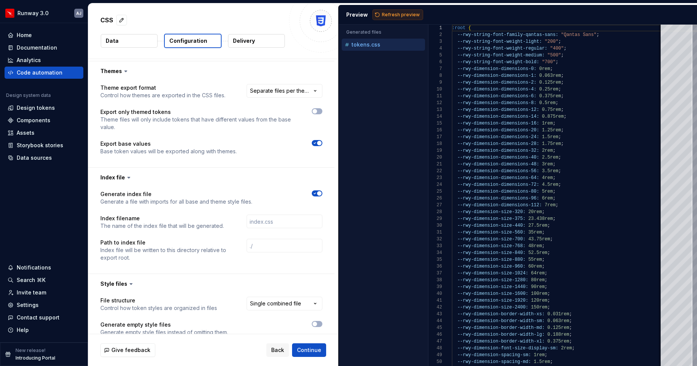
click at [386, 15] on span "Refresh preview" at bounding box center [401, 15] width 38 height 6
click at [322, 191] on span "button" at bounding box center [319, 193] width 5 height 5
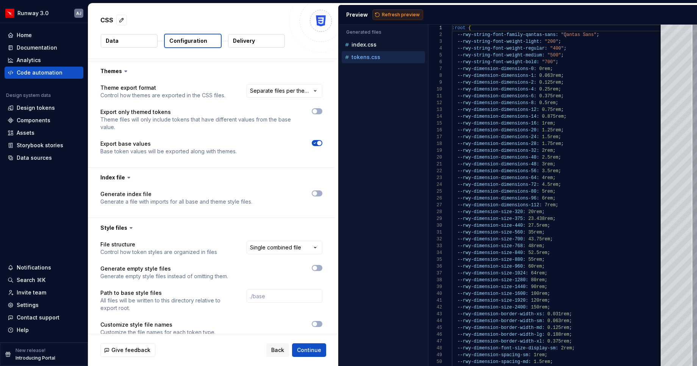
click at [396, 15] on span "Refresh preview" at bounding box center [401, 15] width 38 height 6
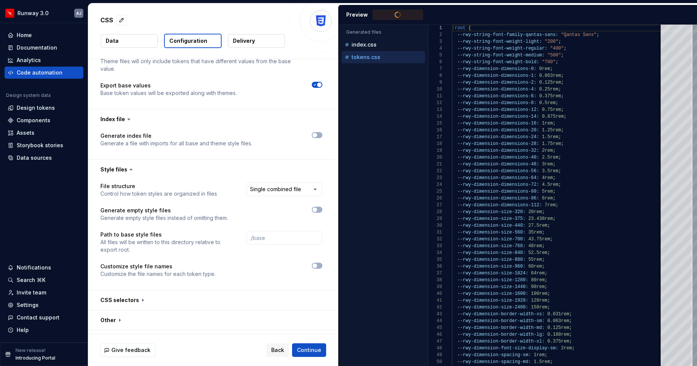
scroll to position [382, 0]
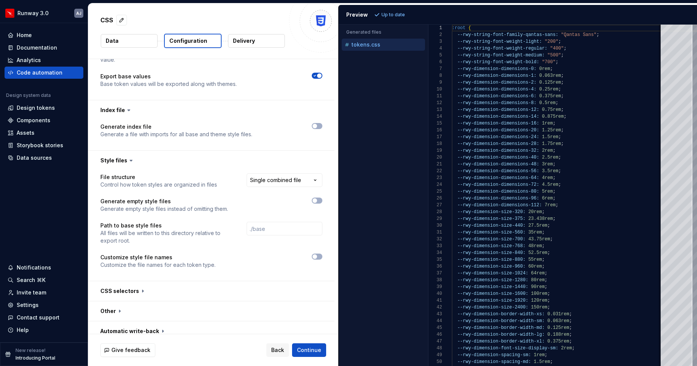
click at [316, 198] on div at bounding box center [282, 201] width 81 height 6
click at [322, 198] on button "button" at bounding box center [317, 201] width 11 height 6
click at [393, 16] on span "Refresh preview" at bounding box center [401, 15] width 38 height 6
click at [318, 198] on icon "button" at bounding box center [315, 200] width 6 height 5
click at [317, 254] on span "button" at bounding box center [314, 256] width 5 height 5
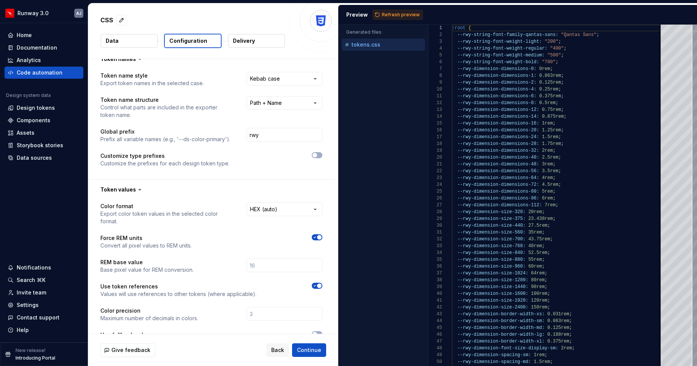
scroll to position [0, 0]
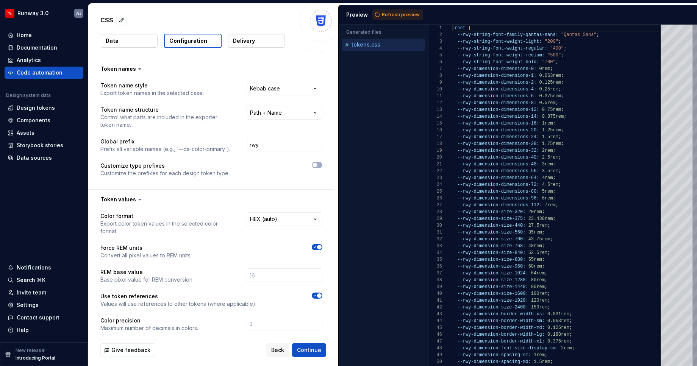
click at [129, 44] on button "Data" at bounding box center [129, 41] width 57 height 14
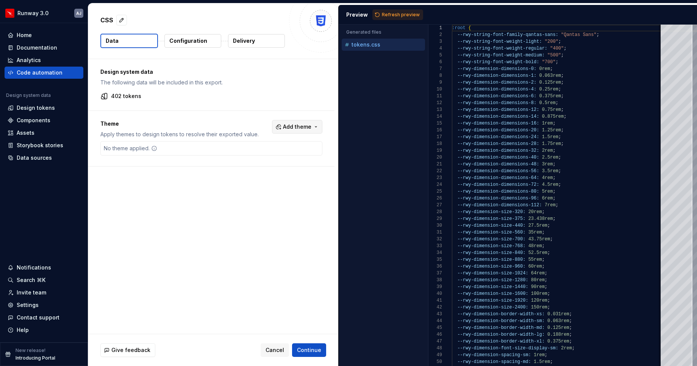
click at [299, 126] on span "Add theme" at bounding box center [297, 127] width 28 height 8
click at [265, 158] on div "Dark" at bounding box center [285, 157] width 72 height 8
click at [258, 169] on div "Light" at bounding box center [255, 169] width 13 height 8
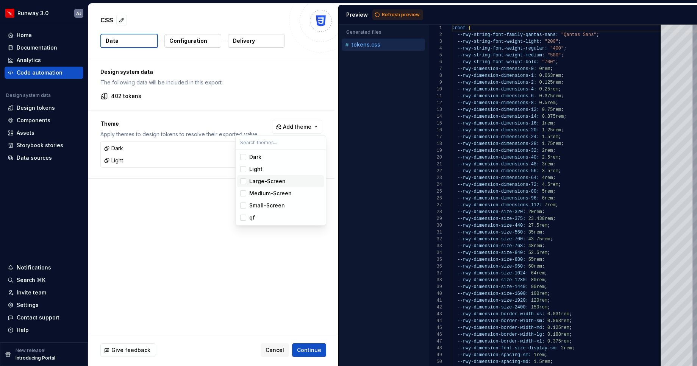
click at [280, 184] on div "Large-Screen" at bounding box center [267, 182] width 36 height 8
click at [279, 195] on div "Medium-Screen" at bounding box center [270, 194] width 42 height 8
click at [277, 204] on div "Small-Screen" at bounding box center [267, 206] width 36 height 8
click at [275, 224] on div "Dark Light Large-Screen Medium-Screen Small-Screen qf" at bounding box center [281, 188] width 90 height 76
click at [265, 219] on div "qf" at bounding box center [285, 218] width 72 height 8
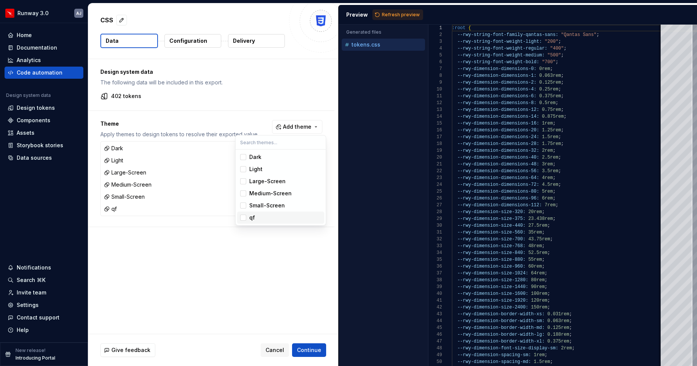
click at [314, 348] on html "Runway 3.0 AJ Home Documentation Analytics Code automation Design system data D…" at bounding box center [348, 183] width 697 height 366
click at [401, 14] on span "Refresh preview" at bounding box center [401, 15] width 38 height 6
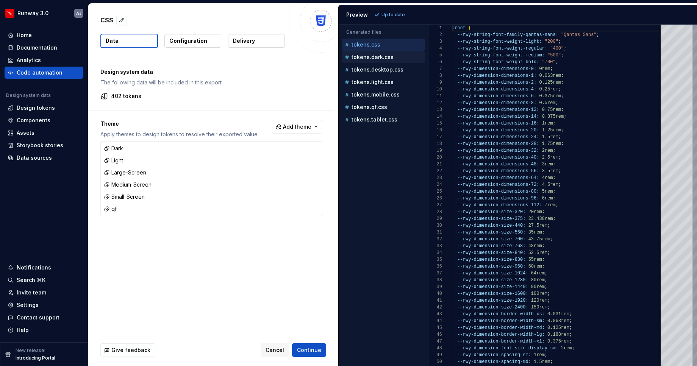
click at [379, 56] on p "tokens.dark.css" at bounding box center [372, 57] width 42 height 6
click at [384, 66] on div "tokens.desktop.css" at bounding box center [384, 70] width 82 height 8
click at [378, 81] on p "tokens.light.css" at bounding box center [372, 82] width 42 height 6
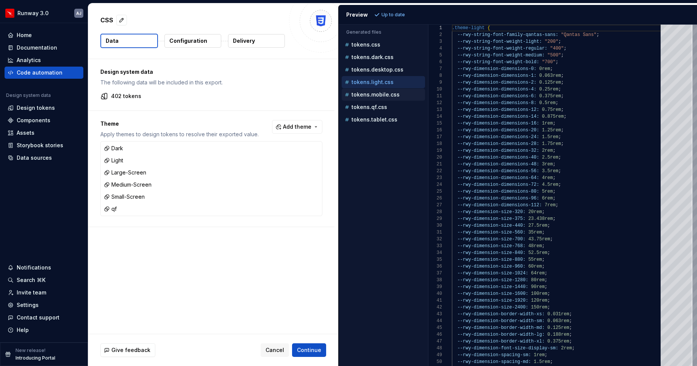
click at [381, 98] on div "tokens.mobile.css" at bounding box center [384, 95] width 82 height 8
click at [368, 69] on p "tokens.desktop.css" at bounding box center [377, 70] width 52 height 6
click at [371, 87] on div "tokens.light.css" at bounding box center [383, 82] width 83 height 12
click at [376, 92] on p "tokens.mobile.css" at bounding box center [375, 95] width 48 height 6
click at [371, 78] on div "tokens.light.css" at bounding box center [384, 82] width 82 height 8
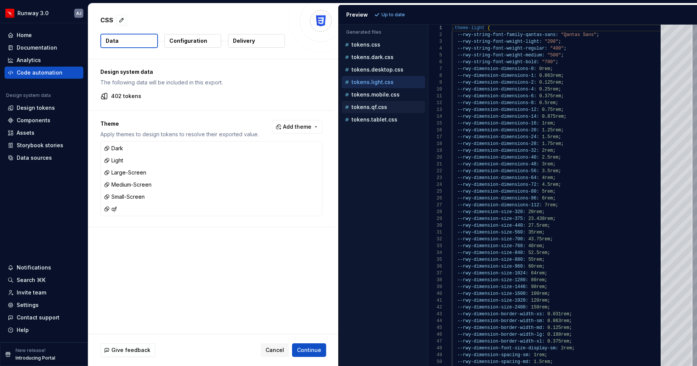
click at [380, 109] on p "tokens.qf.css" at bounding box center [369, 107] width 36 height 6
click at [378, 95] on p "tokens.mobile.css" at bounding box center [375, 95] width 48 height 6
click at [379, 123] on div "tokens.tablet.css" at bounding box center [384, 120] width 82 height 8
click at [374, 107] on p "tokens.qf.css" at bounding box center [369, 107] width 36 height 6
click at [370, 91] on button "tokens.mobile.css" at bounding box center [383, 95] width 83 height 8
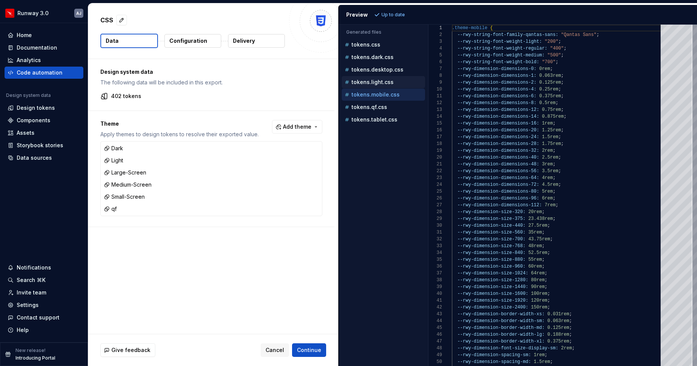
click at [375, 80] on p "tokens.light.css" at bounding box center [372, 82] width 42 height 6
click at [378, 67] on p "tokens.desktop.css" at bounding box center [377, 70] width 52 height 6
click at [372, 56] on p "tokens.dark.css" at bounding box center [372, 57] width 42 height 6
click at [372, 65] on div "tokens.desktop.css" at bounding box center [383, 70] width 83 height 12
click at [372, 83] on p "tokens.light.css" at bounding box center [372, 82] width 42 height 6
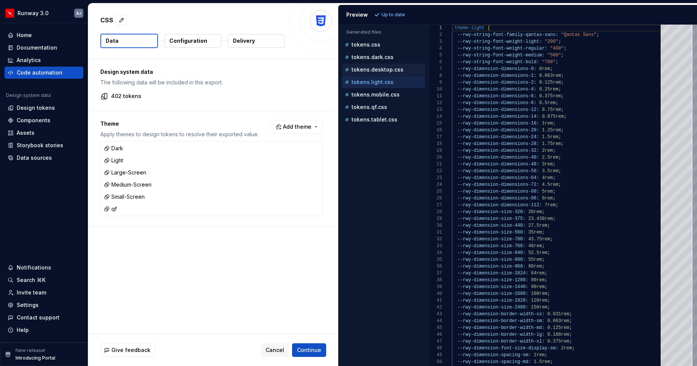
click at [371, 70] on p "tokens.desktop.css" at bounding box center [377, 70] width 52 height 6
click at [372, 84] on p "tokens.light.css" at bounding box center [372, 82] width 42 height 6
click at [372, 97] on p "tokens.mobile.css" at bounding box center [375, 95] width 48 height 6
click at [373, 111] on div "tokens.qf.css" at bounding box center [384, 107] width 82 height 8
click at [376, 128] on div "Accessibility guide for tree . Navigate the tree with the arrow keys. Common tr…" at bounding box center [383, 201] width 89 height 329
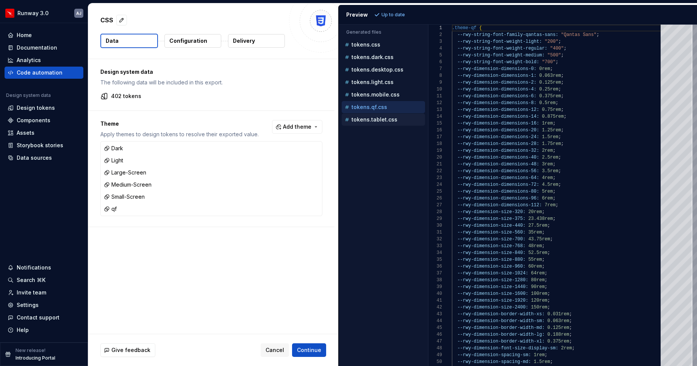
click at [373, 121] on p "tokens.tablet.css" at bounding box center [374, 120] width 46 height 6
type textarea "**********"
click at [195, 42] on p "Configuration" at bounding box center [188, 41] width 38 height 8
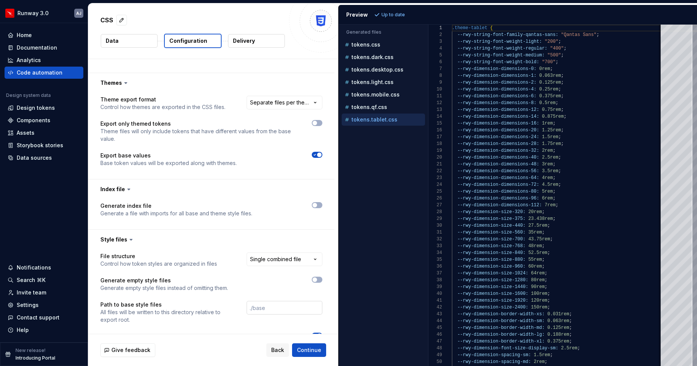
scroll to position [308, 0]
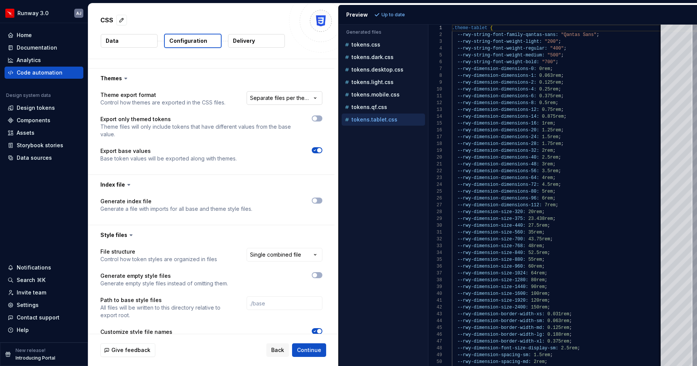
click at [289, 91] on html "**********" at bounding box center [348, 183] width 697 height 366
click at [293, 244] on html "**********" at bounding box center [348, 183] width 697 height 366
click at [400, 13] on span "Refresh preview" at bounding box center [401, 15] width 38 height 6
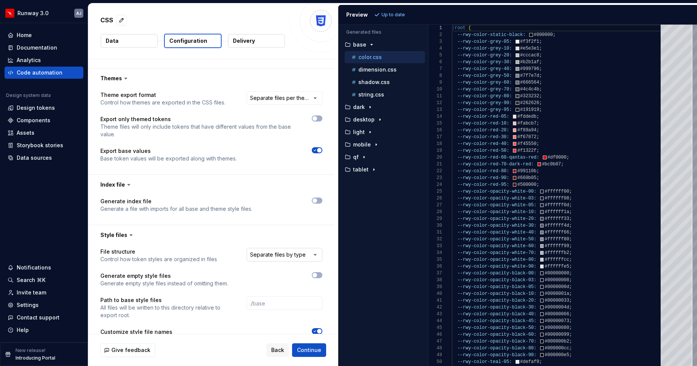
click at [308, 250] on html "**********" at bounding box center [348, 183] width 697 height 366
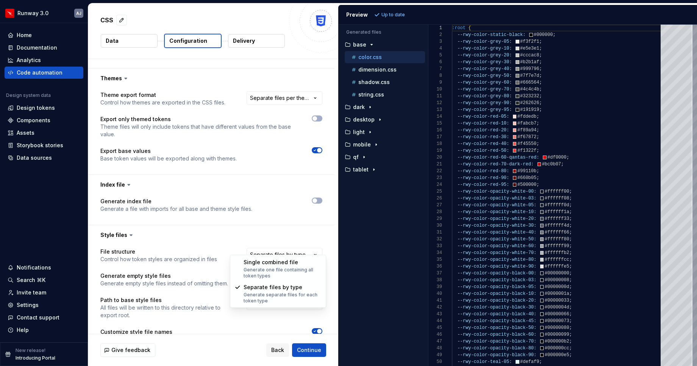
select select "**********"
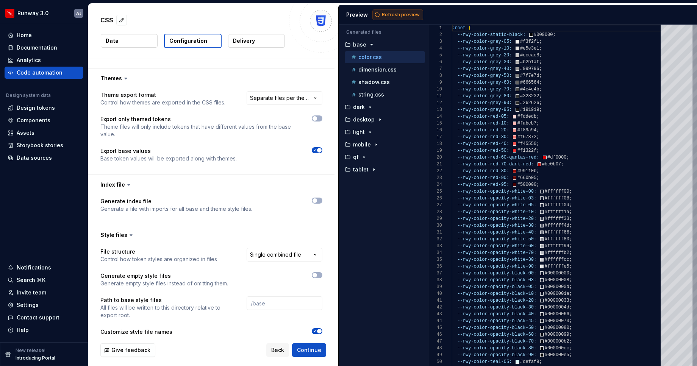
click at [390, 12] on span "Refresh preview" at bounding box center [401, 15] width 38 height 6
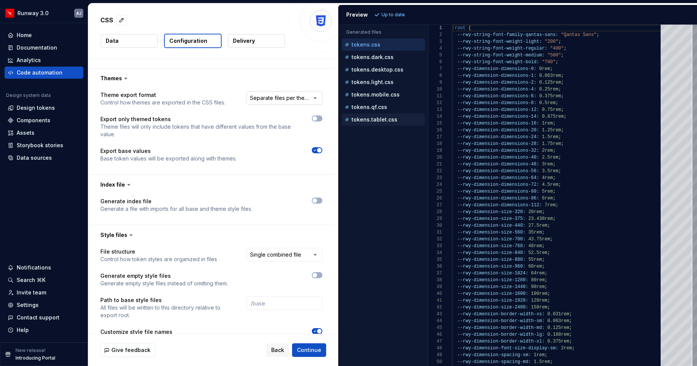
click at [308, 93] on html "**********" at bounding box center [348, 183] width 697 height 366
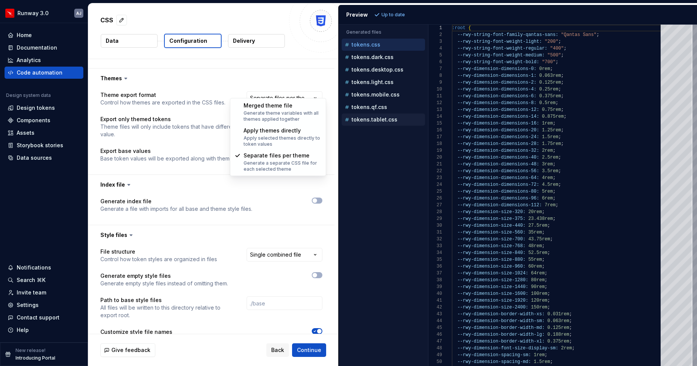
select select "**********"
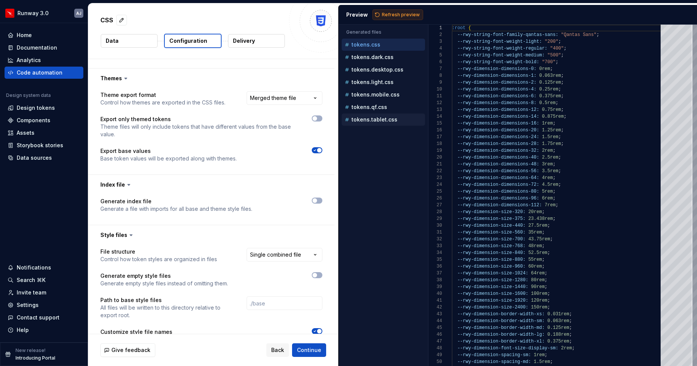
click at [403, 12] on span "Refresh preview" at bounding box center [401, 15] width 38 height 6
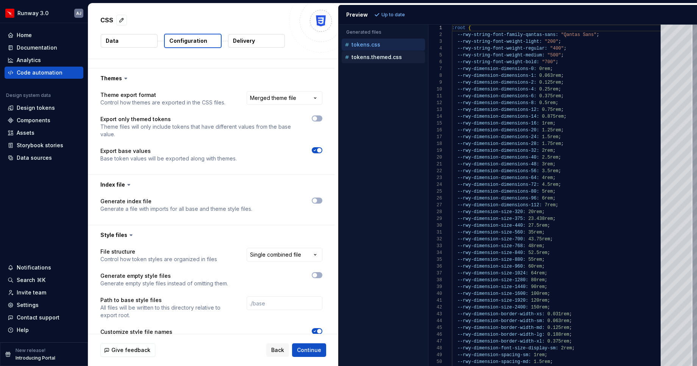
click at [381, 56] on p "tokens.themed.css" at bounding box center [376, 57] width 50 height 6
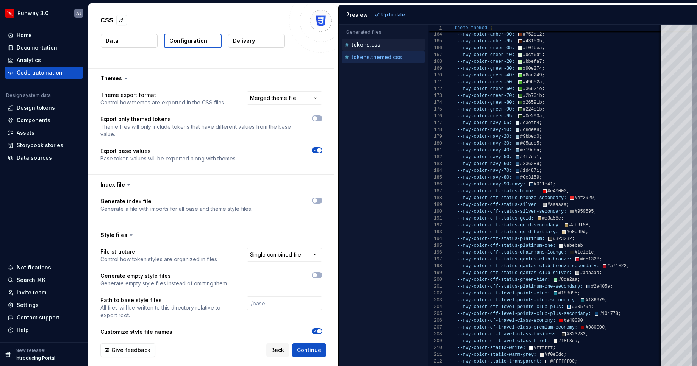
click at [372, 47] on p "tokens.css" at bounding box center [365, 45] width 29 height 6
type textarea "**********"
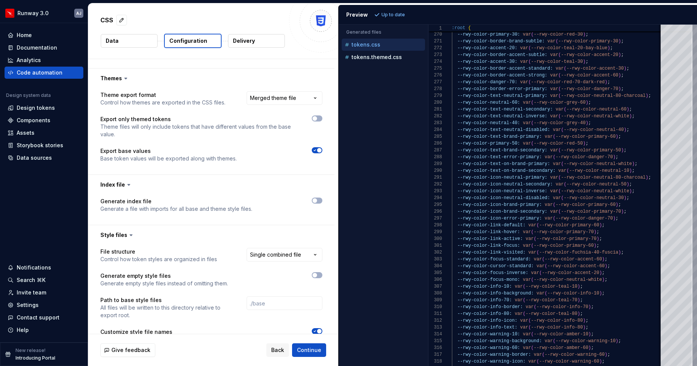
click at [120, 41] on button "Data" at bounding box center [129, 41] width 57 height 14
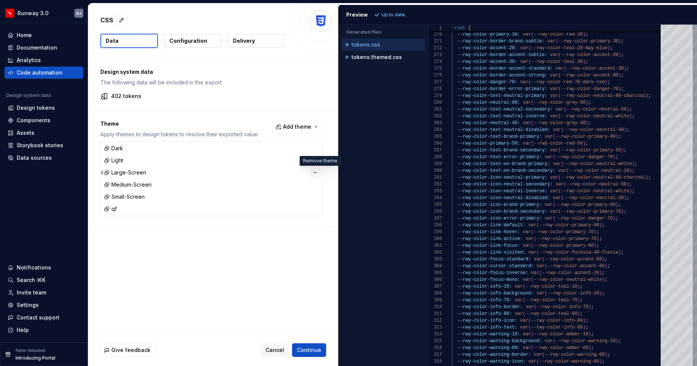
click at [319, 173] on button "button" at bounding box center [315, 172] width 11 height 11
click at [318, 172] on button "button" at bounding box center [315, 172] width 11 height 11
click at [318, 173] on button "button" at bounding box center [315, 172] width 11 height 11
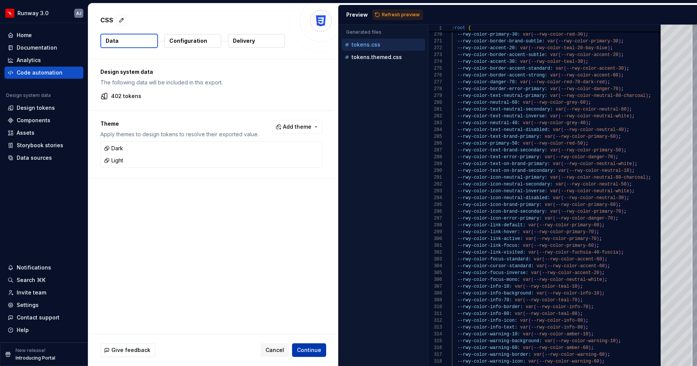
click at [316, 347] on span "Continue" at bounding box center [309, 351] width 24 height 8
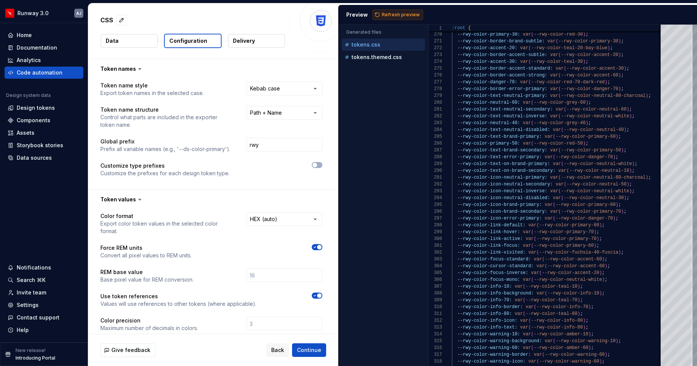
click at [393, 16] on span "Refresh preview" at bounding box center [401, 15] width 38 height 6
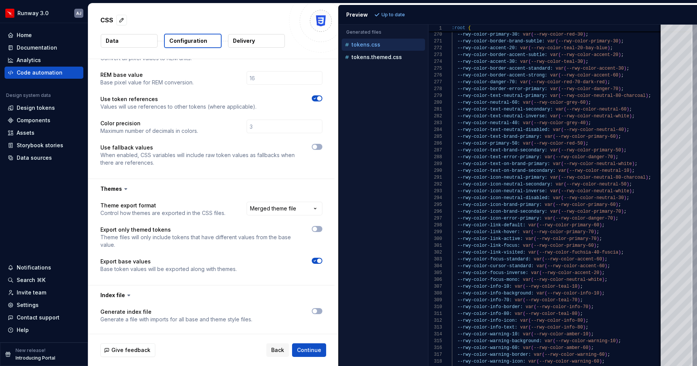
scroll to position [207, 0]
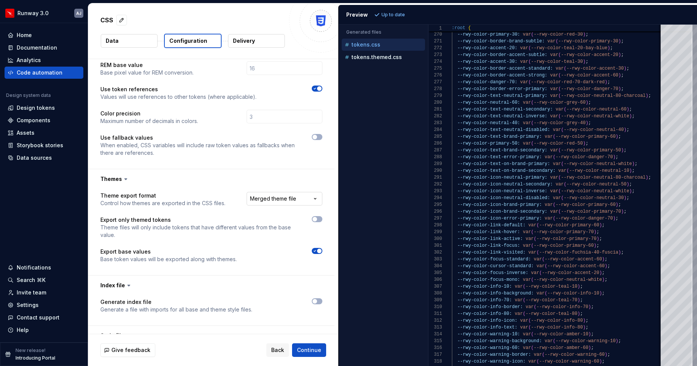
click at [290, 191] on html "**********" at bounding box center [348, 183] width 697 height 366
click at [390, 17] on span "Refresh preview" at bounding box center [401, 15] width 38 height 6
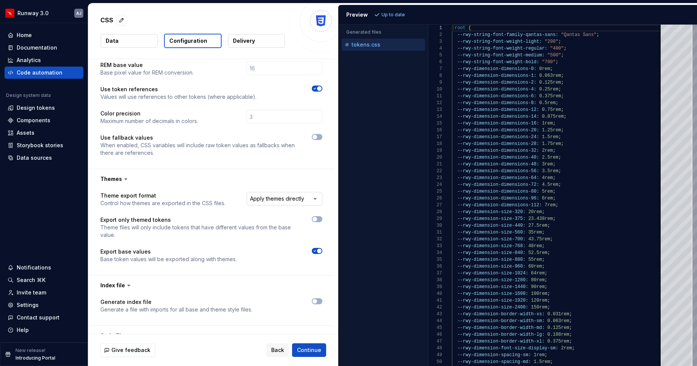
click at [307, 196] on html "**********" at bounding box center [348, 183] width 697 height 366
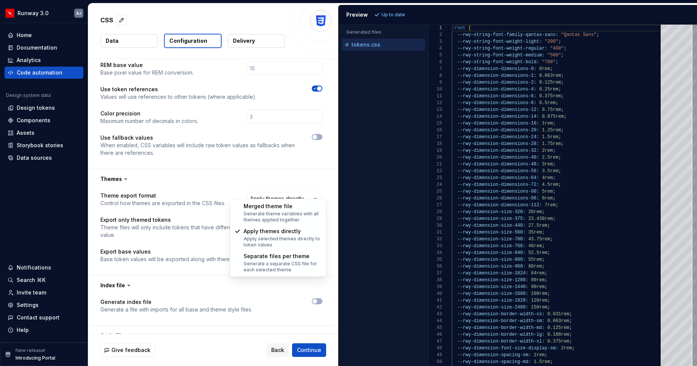
select select "**********"
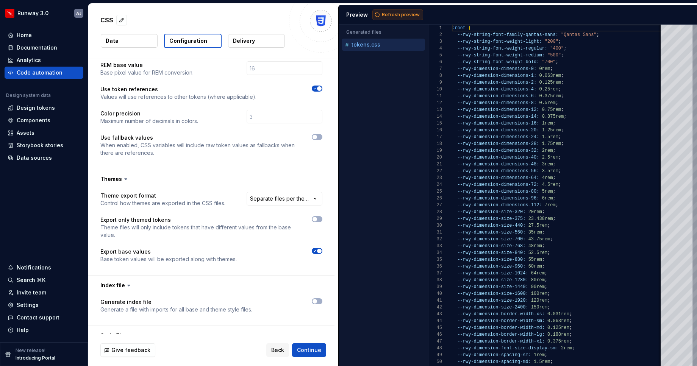
click at [386, 11] on button "Refresh preview" at bounding box center [397, 14] width 51 height 11
click at [380, 60] on p "tokens.dark.css" at bounding box center [372, 57] width 42 height 6
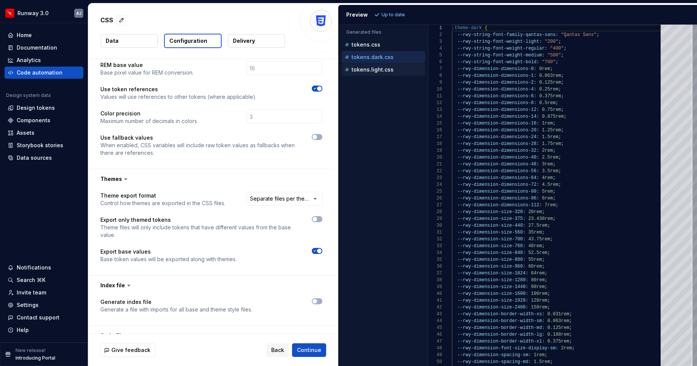
click at [379, 72] on p "tokens.light.css" at bounding box center [372, 70] width 42 height 6
click at [377, 58] on p "tokens.dark.css" at bounding box center [372, 57] width 42 height 6
click at [381, 70] on p "tokens.light.css" at bounding box center [372, 70] width 42 height 6
click at [386, 51] on div "tokens.dark.css" at bounding box center [383, 57] width 83 height 12
click at [379, 46] on div "tokens.css" at bounding box center [384, 45] width 82 height 8
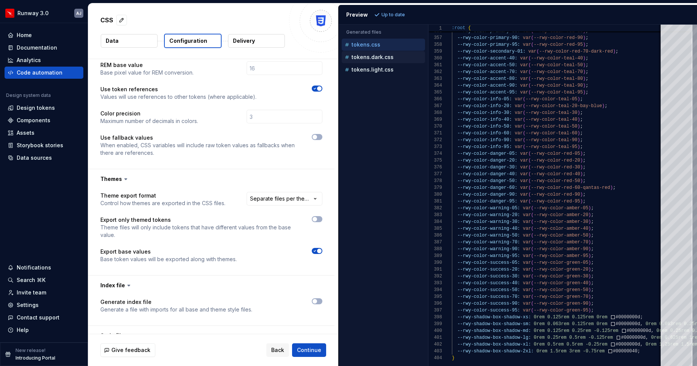
click at [381, 55] on p "tokens.dark.css" at bounding box center [372, 57] width 42 height 6
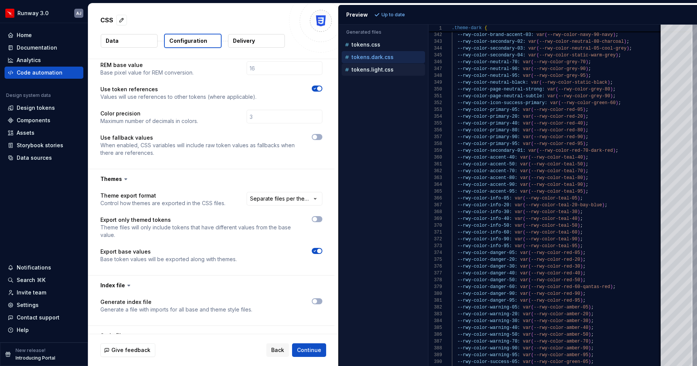
click at [381, 72] on p "tokens.light.css" at bounding box center [372, 70] width 42 height 6
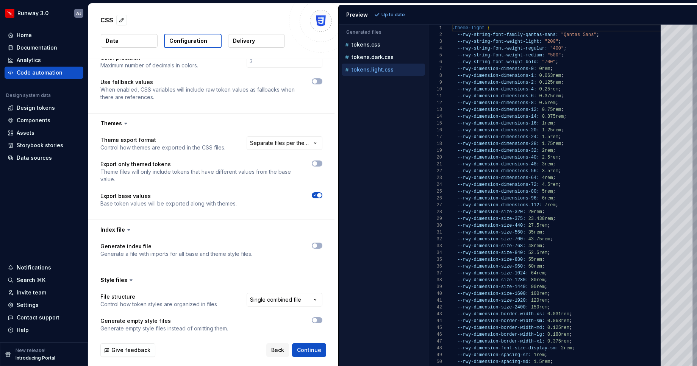
scroll to position [251, 0]
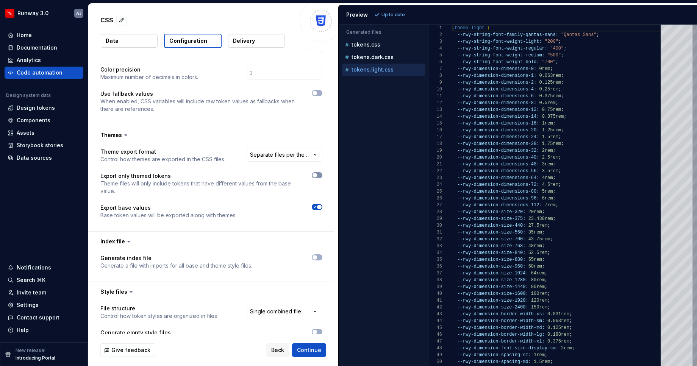
click at [318, 173] on icon "button" at bounding box center [315, 175] width 6 height 5
click at [397, 12] on span "Refresh preview" at bounding box center [401, 15] width 38 height 6
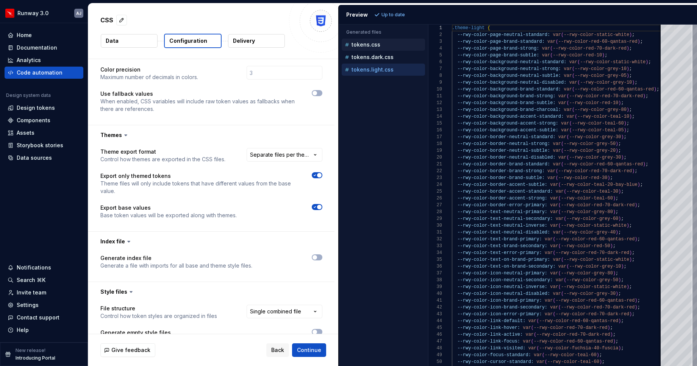
click at [369, 44] on p "tokens.css" at bounding box center [365, 45] width 29 height 6
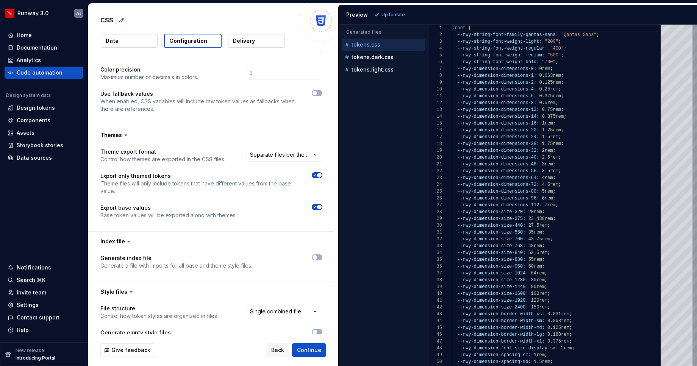
scroll to position [68, 0]
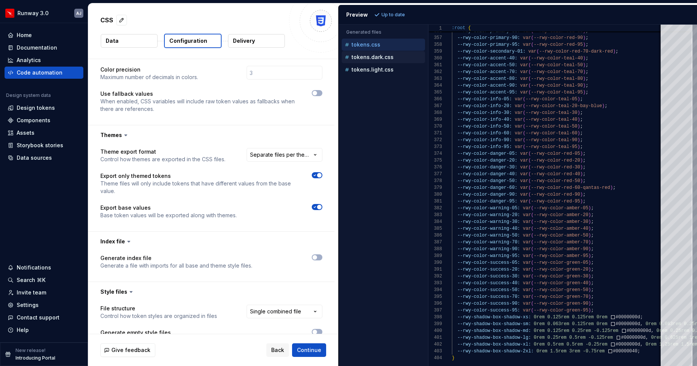
click at [380, 54] on p "tokens.dark.css" at bounding box center [372, 57] width 42 height 6
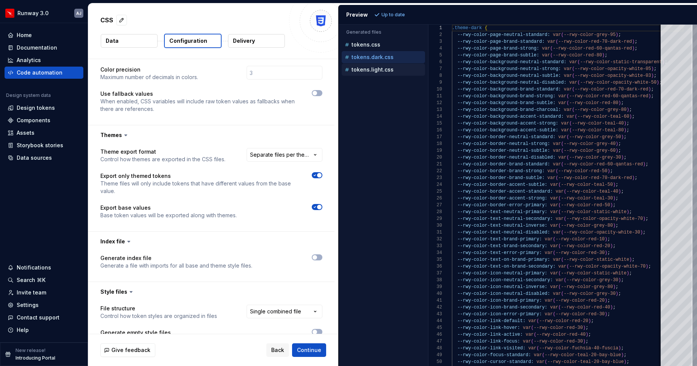
click at [376, 71] on p "tokens.light.css" at bounding box center [372, 70] width 42 height 6
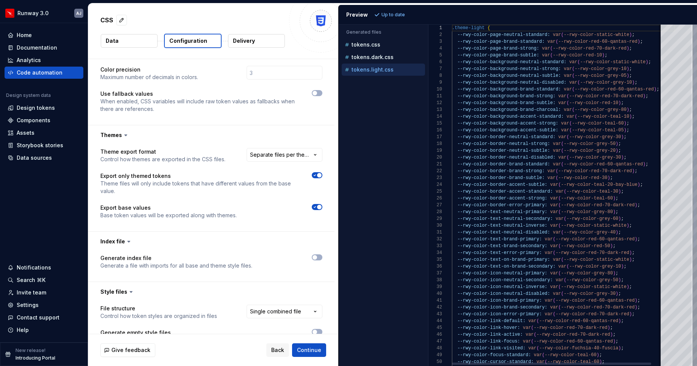
scroll to position [55, 0]
click at [385, 61] on div "tokens.dark.css" at bounding box center [384, 57] width 82 height 8
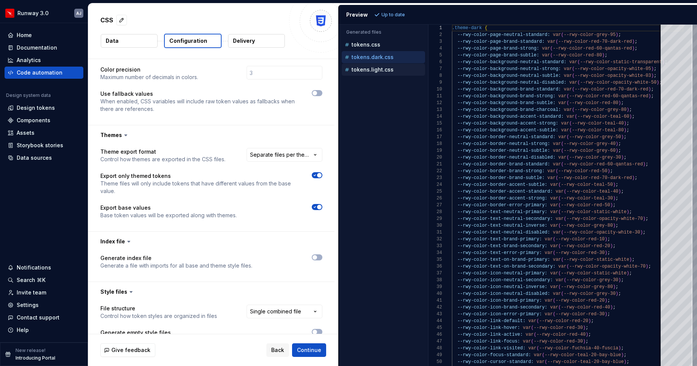
click at [389, 67] on p "tokens.light.css" at bounding box center [372, 70] width 42 height 6
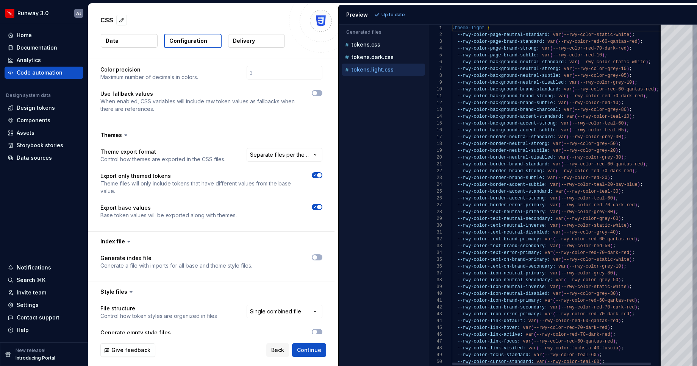
scroll to position [55, 0]
click at [383, 52] on div "tokens.dark.css" at bounding box center [383, 57] width 83 height 12
click at [370, 42] on p "tokens.css" at bounding box center [365, 45] width 29 height 6
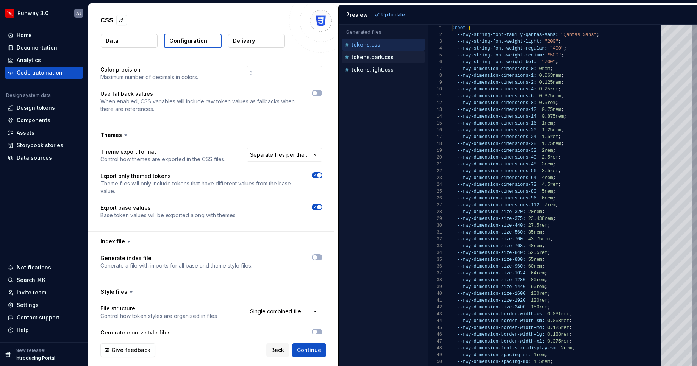
click at [375, 53] on div "tokens.dark.css" at bounding box center [384, 57] width 82 height 8
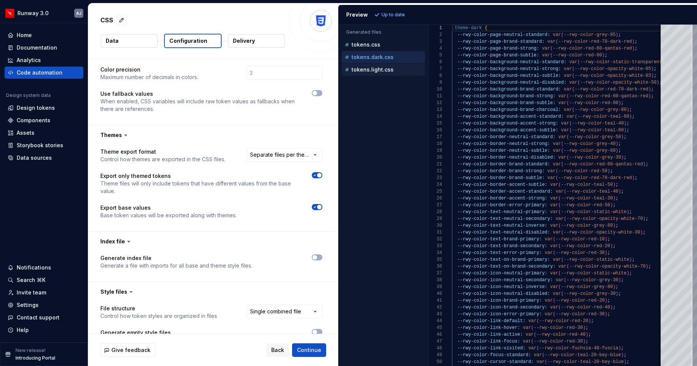
click at [380, 68] on p "tokens.light.css" at bounding box center [372, 70] width 42 height 6
type textarea "**********"
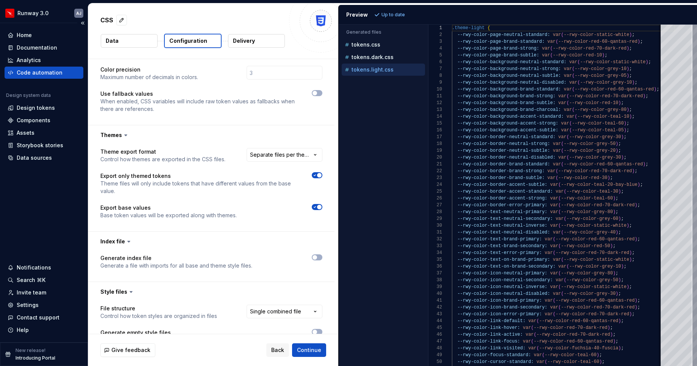
click at [41, 73] on div "Code automation" at bounding box center [40, 73] width 46 height 8
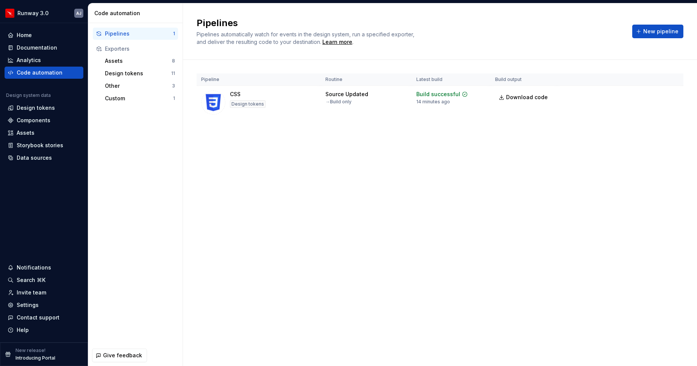
click at [364, 167] on div "Pipelines Pipelines automatically watch for events in the design system, run a …" at bounding box center [440, 184] width 514 height 363
click at [650, 33] on span "New pipeline" at bounding box center [660, 32] width 35 height 8
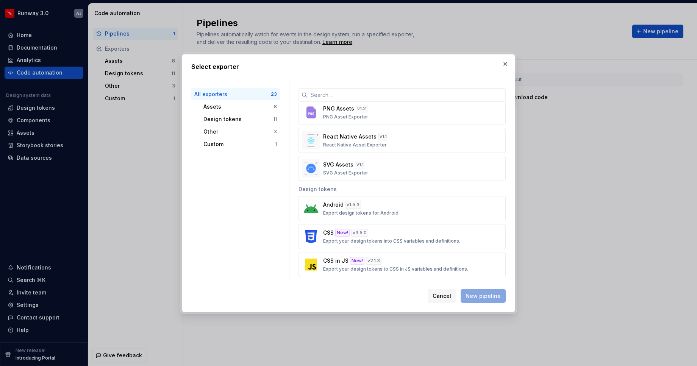
scroll to position [165, 0]
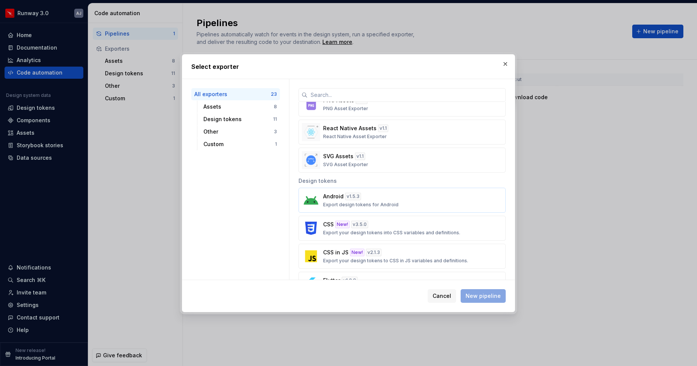
click at [406, 204] on div "Android v 1.5.3 Export design tokens for Android" at bounding box center [399, 200] width 153 height 15
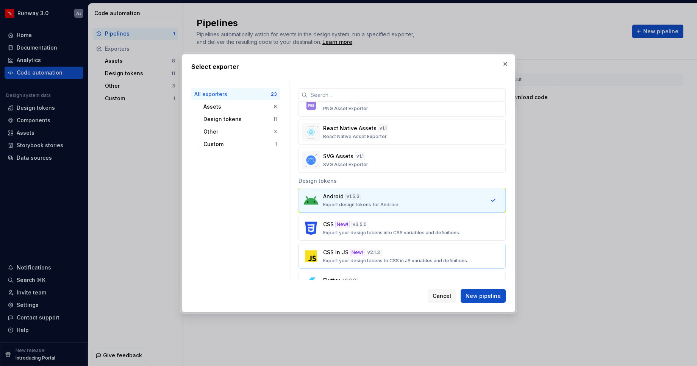
scroll to position [192, 0]
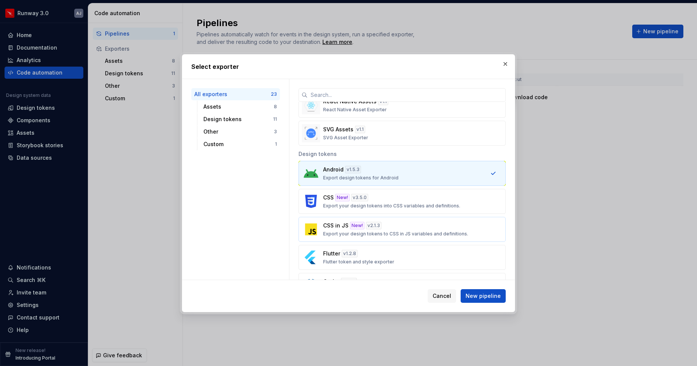
click at [412, 233] on p "Export your design tokens to CSS in JS variables and definitions." at bounding box center [395, 234] width 145 height 6
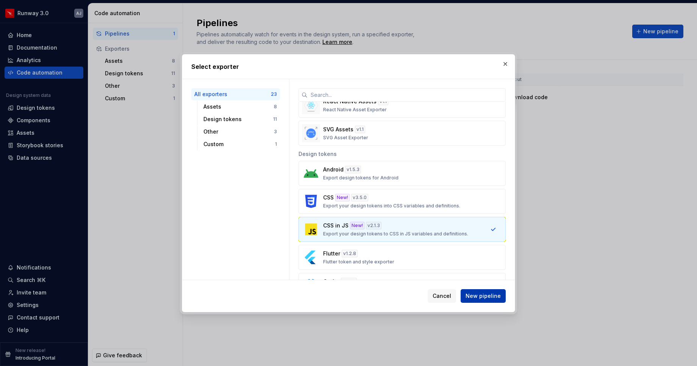
click at [493, 297] on span "New pipeline" at bounding box center [482, 296] width 35 height 8
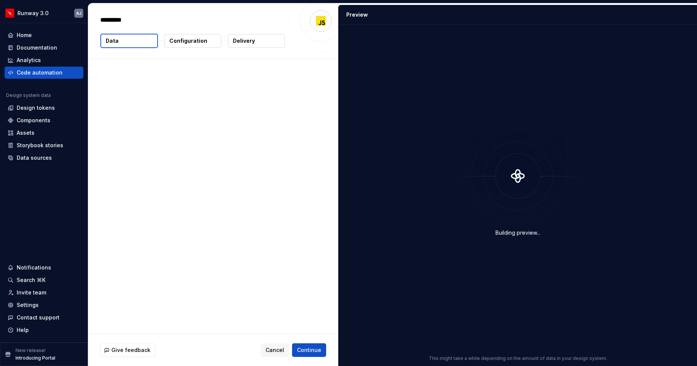
type textarea "*"
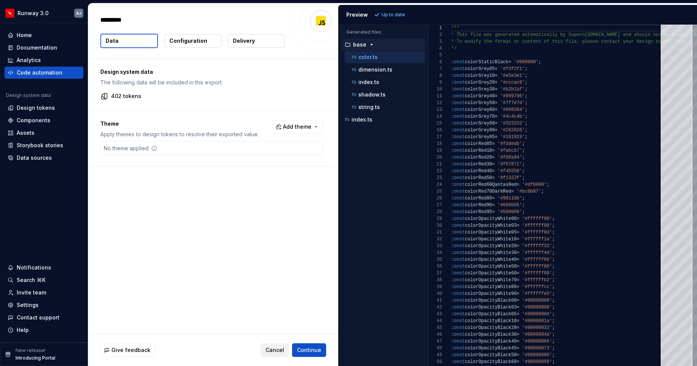
click at [277, 350] on span "Cancel" at bounding box center [274, 351] width 19 height 8
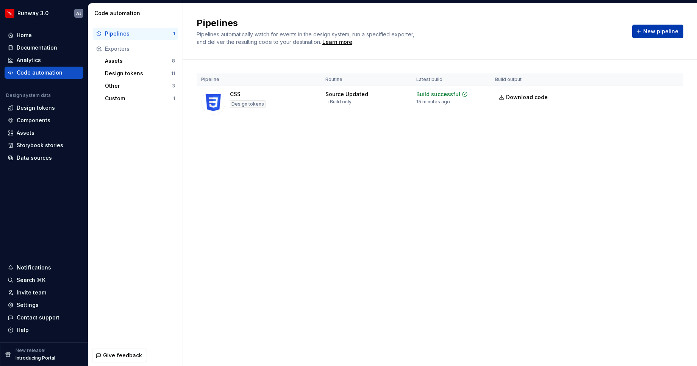
click at [652, 27] on button "New pipeline" at bounding box center [657, 32] width 51 height 14
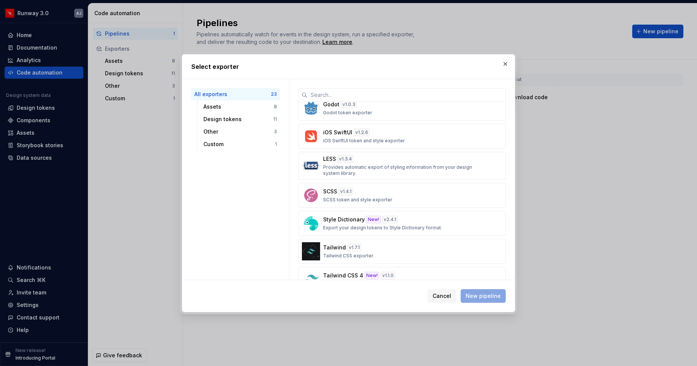
scroll to position [349, 0]
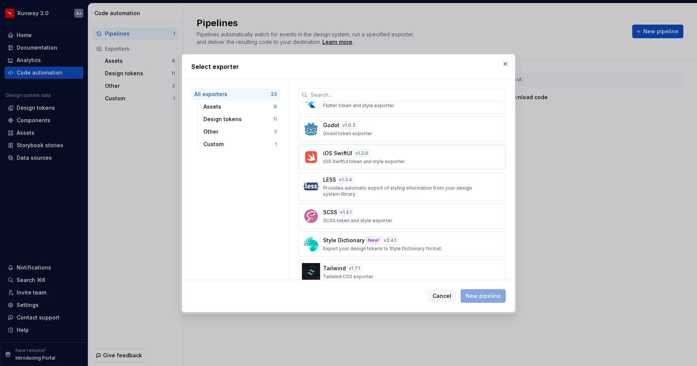
click at [406, 162] on div "iOS SwiftUI v 1.2.6 iOS SwiftUI token and style exporter" at bounding box center [399, 157] width 153 height 15
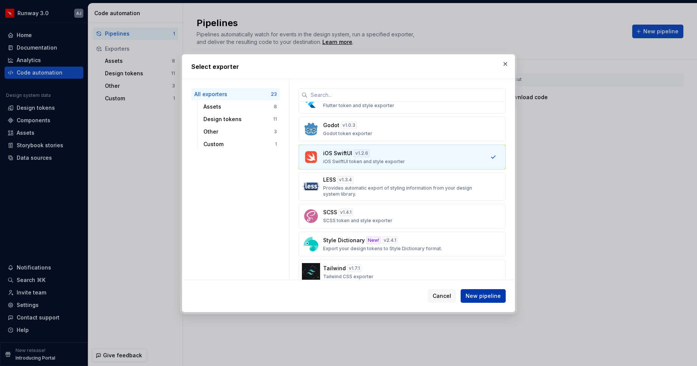
click at [491, 297] on span "New pipeline" at bounding box center [482, 296] width 35 height 8
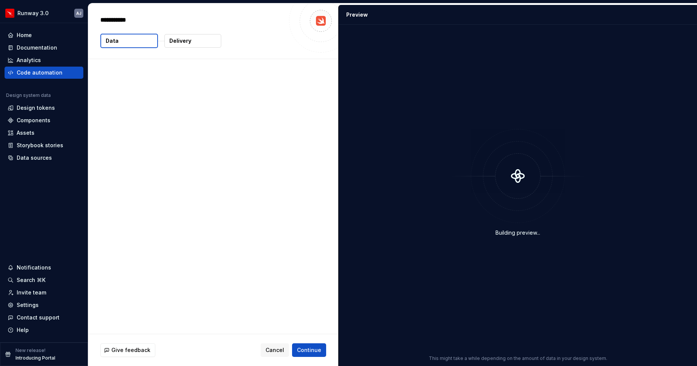
type textarea "*"
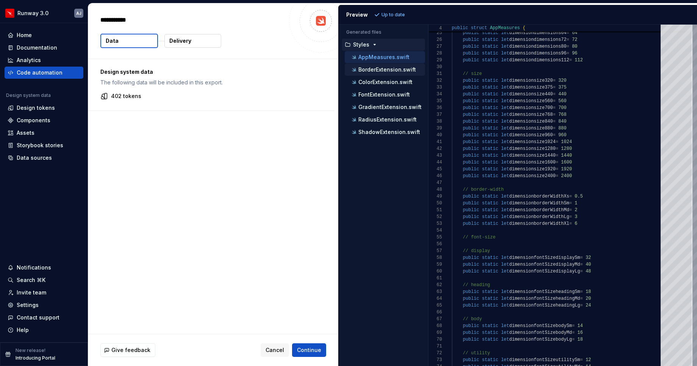
click at [394, 71] on p "BorderExtension.swift" at bounding box center [387, 70] width 58 height 6
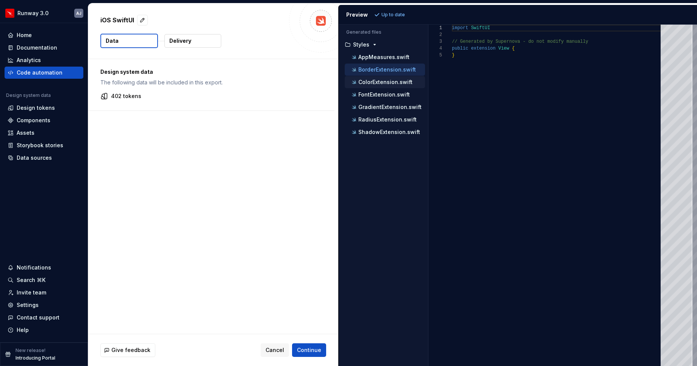
click at [389, 85] on div "ColorExtension.swift" at bounding box center [387, 82] width 75 height 8
type textarea "**********"
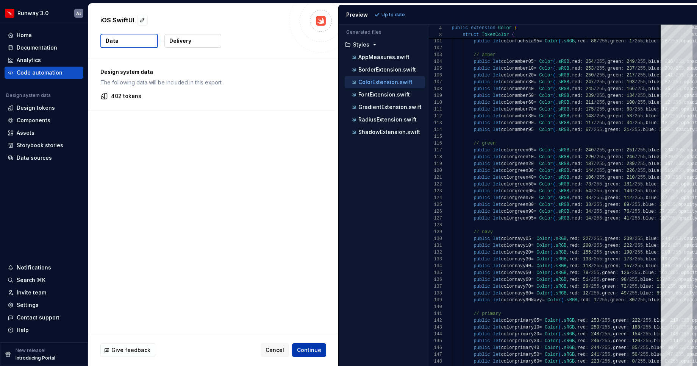
click at [311, 351] on span "Continue" at bounding box center [309, 351] width 24 height 8
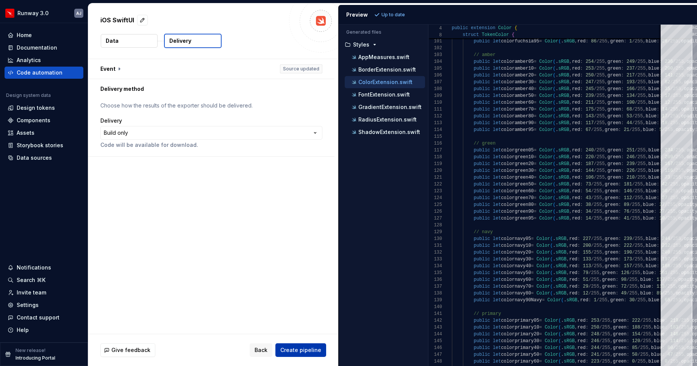
click at [310, 347] on span "Create pipeline" at bounding box center [300, 351] width 41 height 8
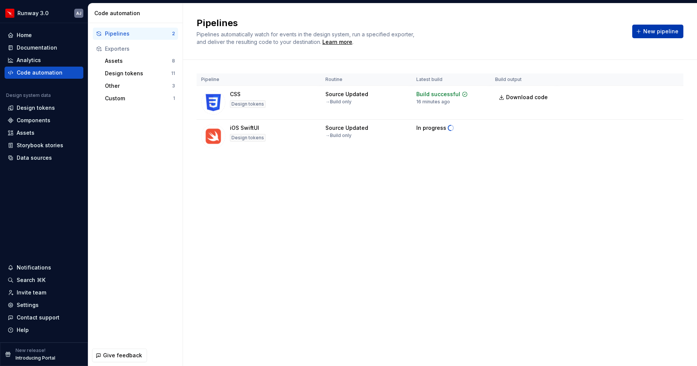
click at [661, 34] on span "New pipeline" at bounding box center [660, 32] width 35 height 8
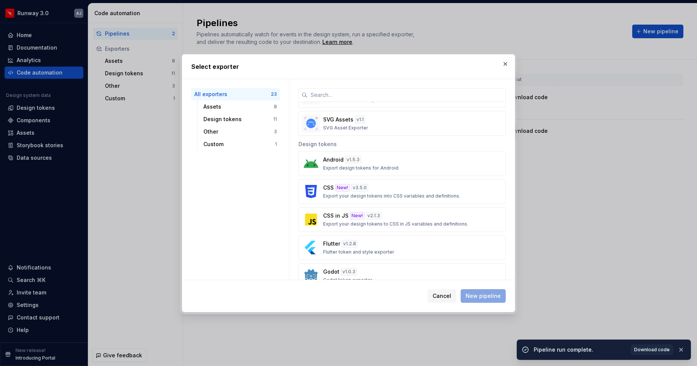
scroll to position [203, 0]
click at [414, 173] on button "Android v 1.5.3 Export design tokens for Android" at bounding box center [401, 163] width 207 height 25
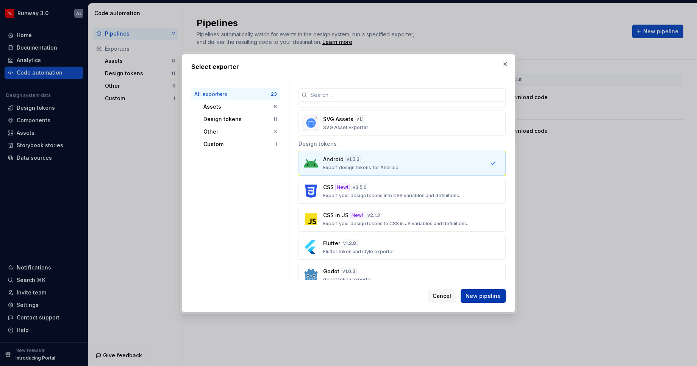
click at [493, 294] on span "New pipeline" at bounding box center [482, 296] width 35 height 8
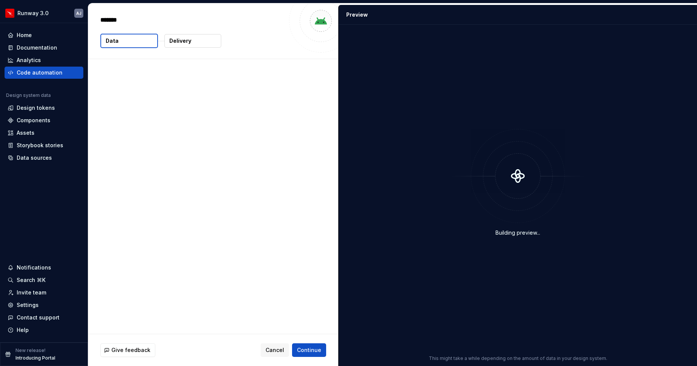
type textarea "*"
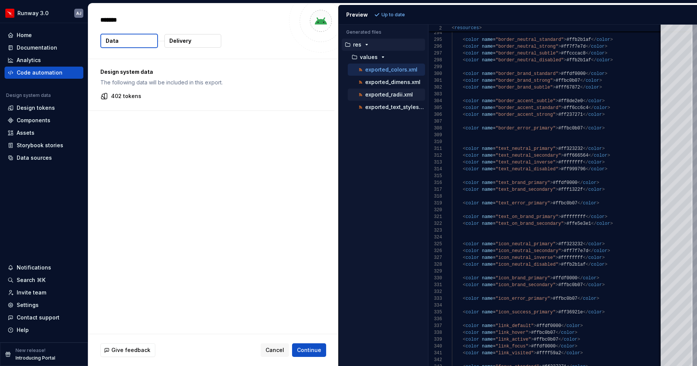
click at [387, 94] on p "exported_radii.xml" at bounding box center [389, 95] width 48 height 6
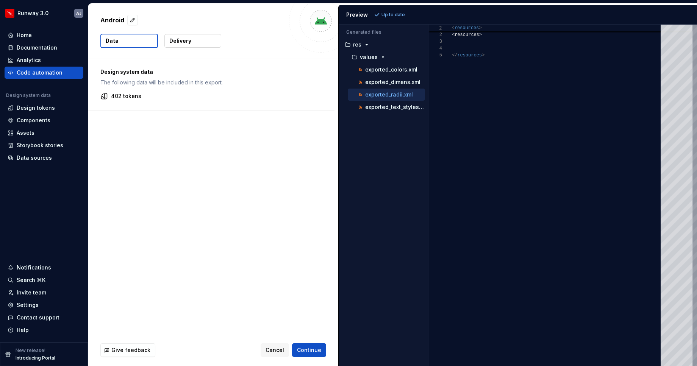
scroll to position [27, 0]
click at [380, 72] on p "exported_colors.xml" at bounding box center [391, 70] width 52 height 6
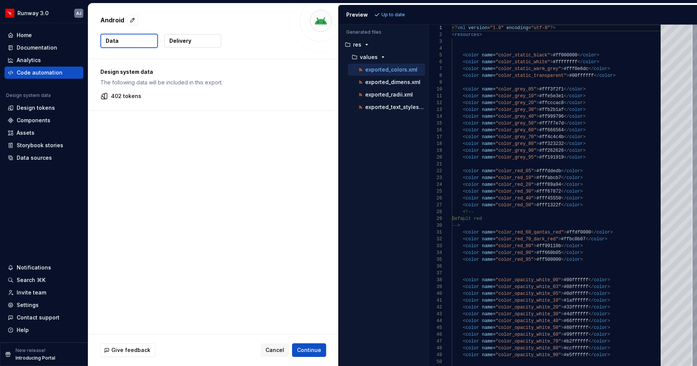
scroll to position [68, 0]
click at [382, 80] on p "exported_dimens.xml" at bounding box center [392, 82] width 55 height 6
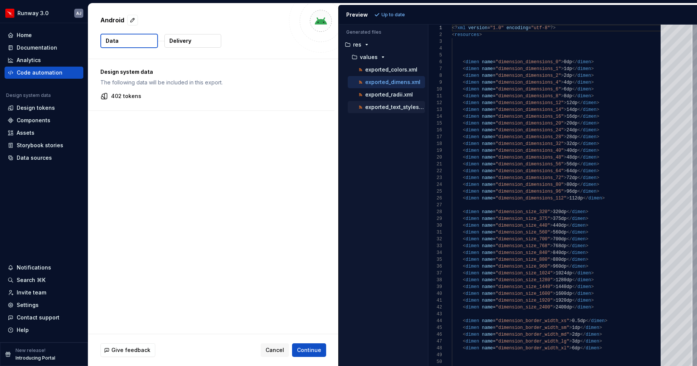
click at [387, 106] on p "exported_text_styles.xml" at bounding box center [395, 107] width 60 height 6
type textarea "**********"
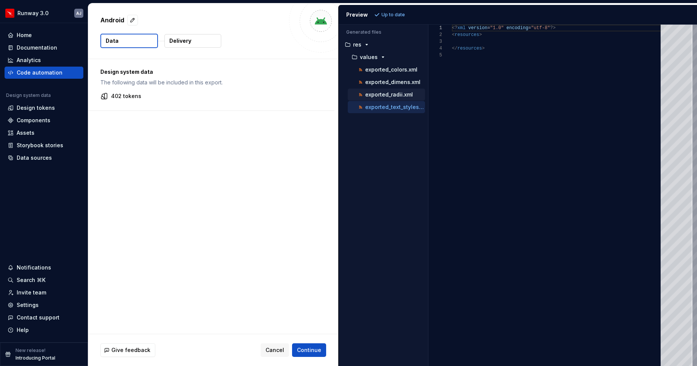
click at [386, 90] on div "exported_radii.xml" at bounding box center [386, 95] width 77 height 12
click at [316, 347] on span "Continue" at bounding box center [309, 351] width 24 height 8
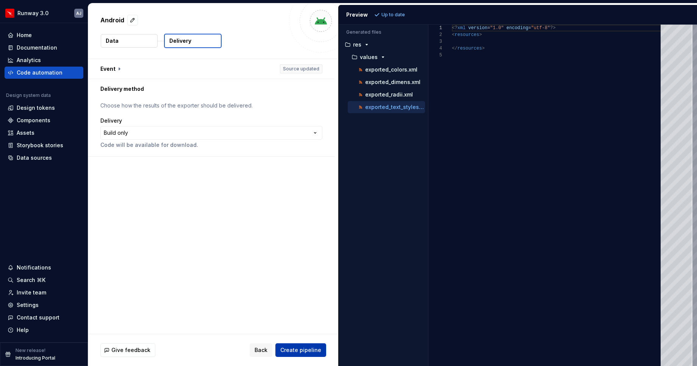
click at [304, 350] on span "Create pipeline" at bounding box center [300, 351] width 41 height 8
